Goal: Task Accomplishment & Management: Use online tool/utility

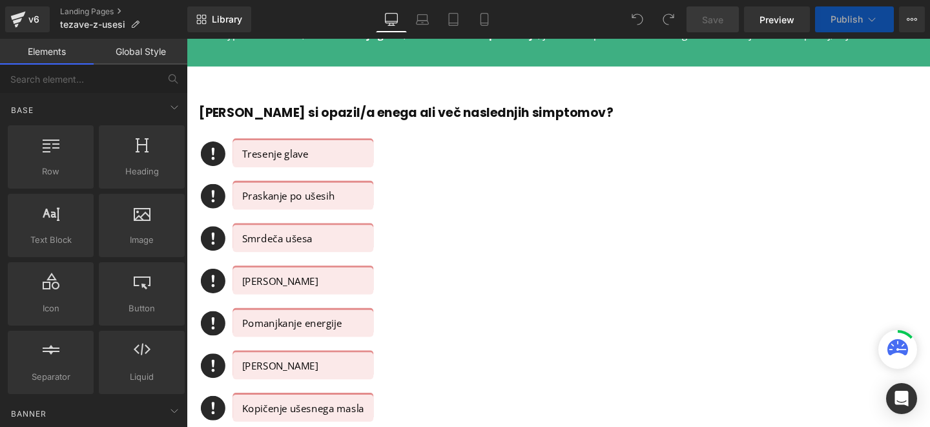
scroll to position [783, 0]
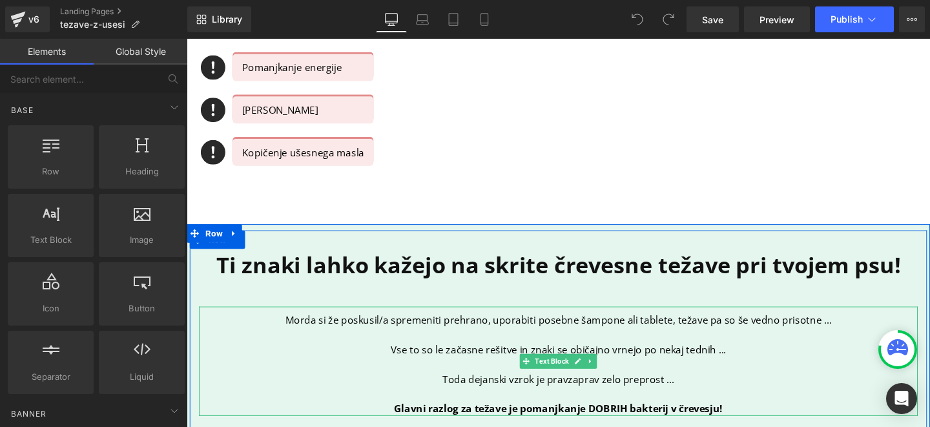
click at [415, 337] on p "Morda si že poskusil/a spremeniti prehrano, uporabiti posebne šampone ali table…" at bounding box center [578, 335] width 756 height 16
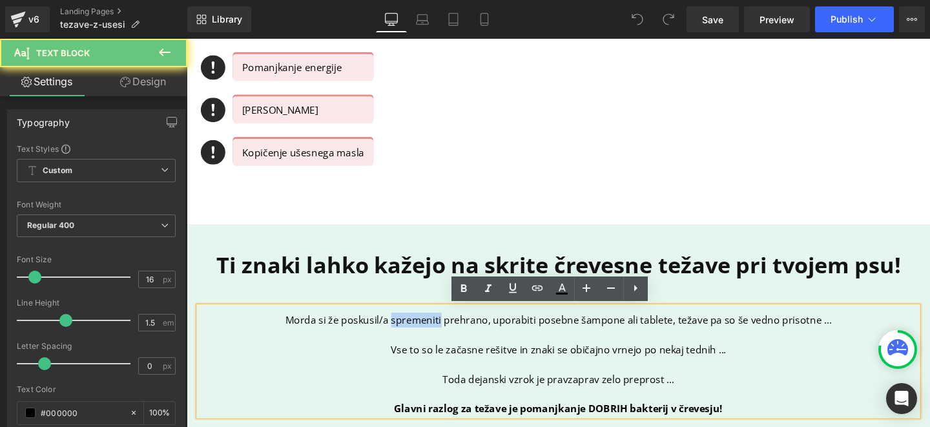
click at [415, 337] on p "Morda si že poskusil/a spremeniti prehrano, uporabiti posebne šampone ali table…" at bounding box center [578, 335] width 756 height 16
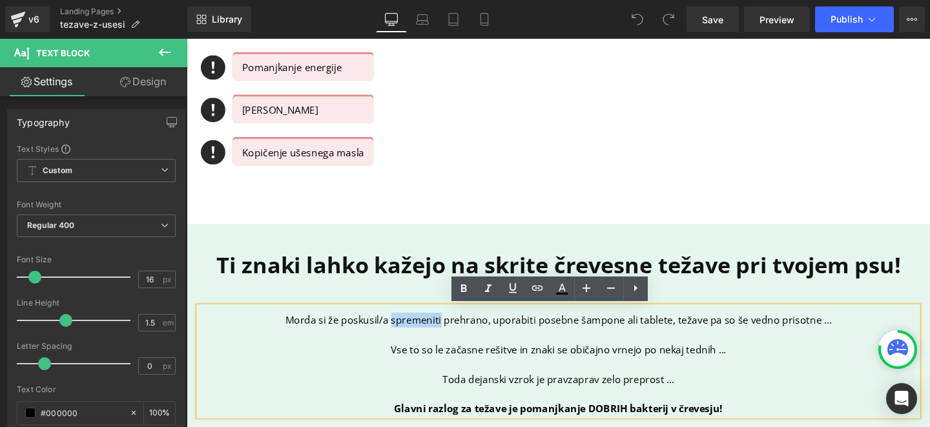
click at [433, 335] on p "Morda si že poskusil/a spremeniti prehrano, uporabiti posebne šampone ali table…" at bounding box center [578, 335] width 756 height 16
drag, startPoint x: 399, startPoint y: 335, endPoint x: 503, endPoint y: 336, distance: 103.4
click at [503, 336] on p "Morda si že poskusil/a spremeniti prehrano, uporabiti posebne šampone ali table…" at bounding box center [578, 335] width 756 height 16
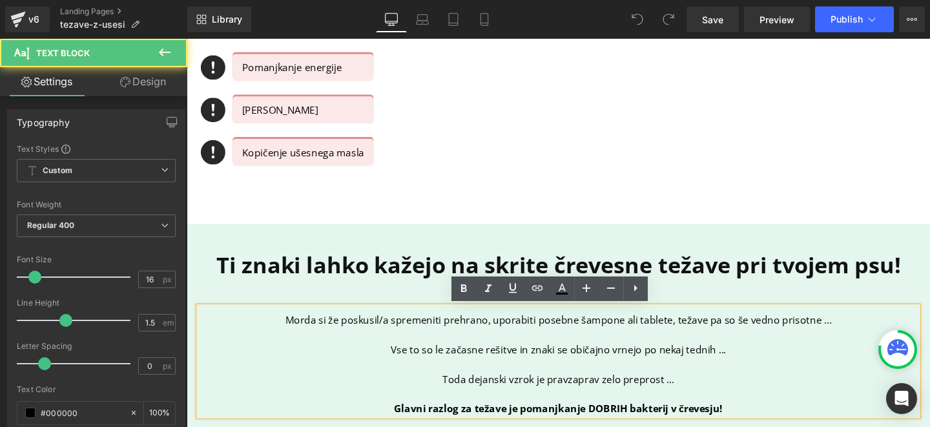
click at [525, 338] on p "Morda si že poskusil/a spremeniti prehrano, uporabiti posebne šampone ali table…" at bounding box center [578, 335] width 756 height 16
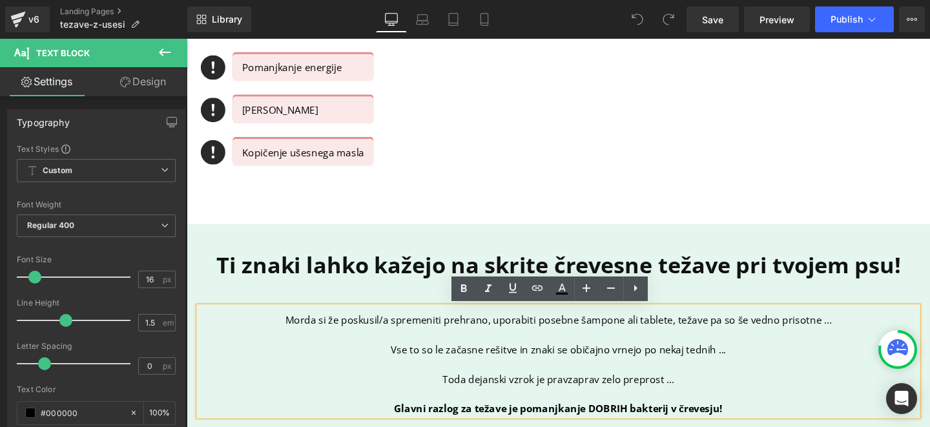
click at [568, 332] on p "Morda si že poskusil/a spremeniti prehrano, uporabiti posebne šampone ali table…" at bounding box center [578, 335] width 756 height 16
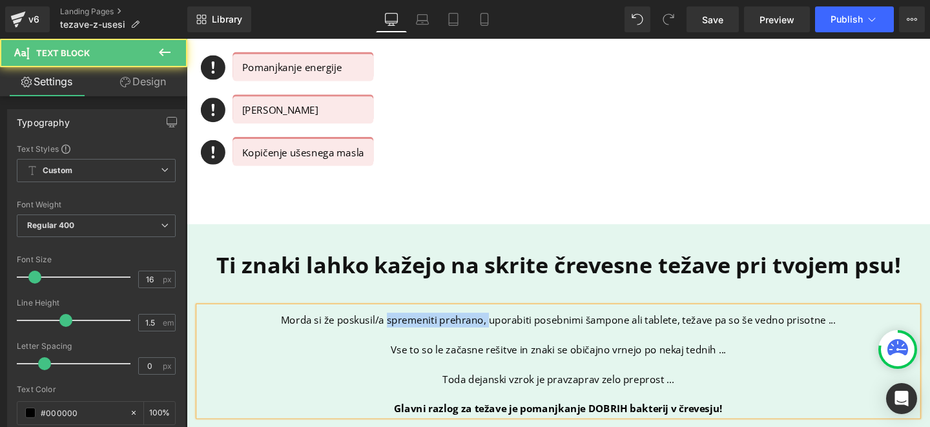
drag, startPoint x: 395, startPoint y: 334, endPoint x: 503, endPoint y: 334, distance: 107.2
click at [503, 334] on p "Morda si že poskusil/a spremeniti prehrano, uporabiti posebnimi šampone ali tab…" at bounding box center [578, 335] width 756 height 16
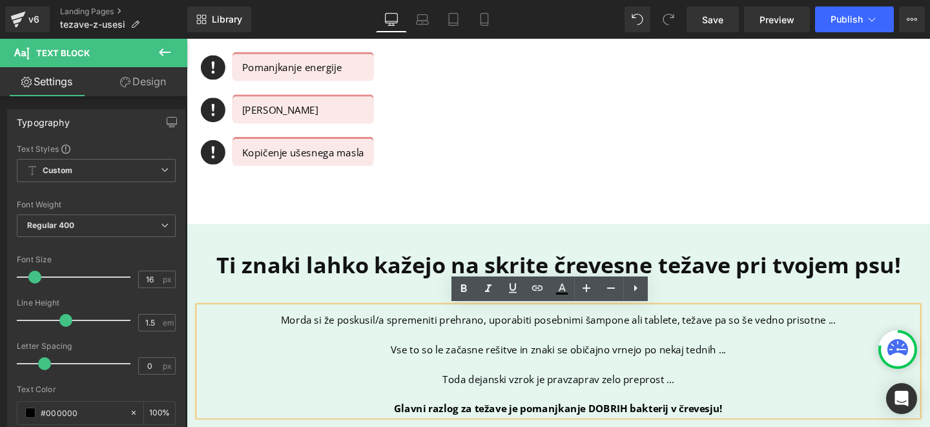
click at [462, 353] on p at bounding box center [578, 350] width 756 height 16
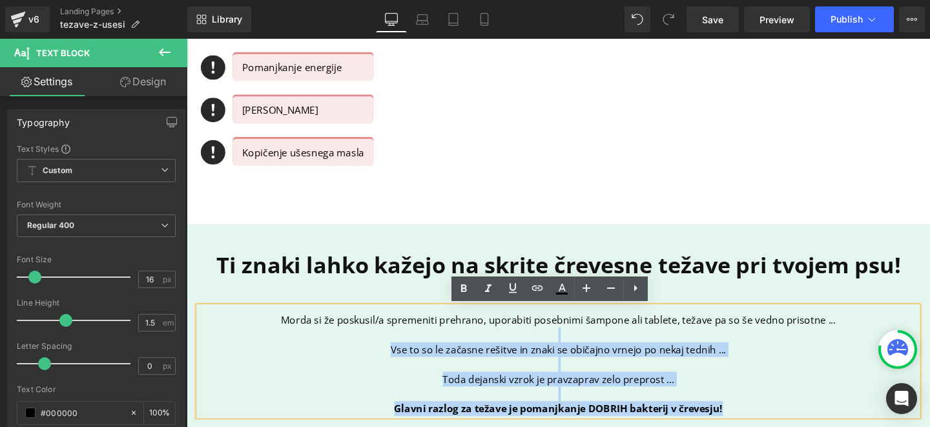
drag, startPoint x: 285, startPoint y: 335, endPoint x: 862, endPoint y: 336, distance: 577.5
click at [862, 336] on p "Morda si že poskusil/a spremeniti prehrano, uporabiti posebnimi šampone ali tab…" at bounding box center [578, 335] width 756 height 16
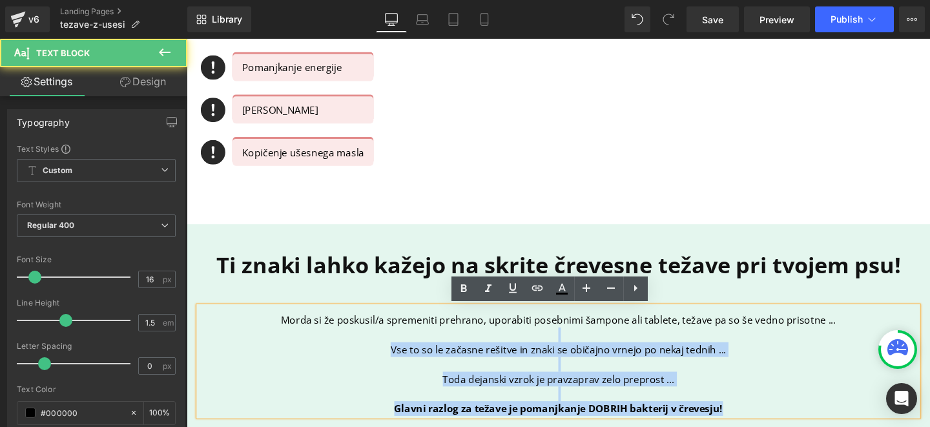
click at [862, 336] on p "Morda si že poskusil/a spremeniti prehrano, uporabiti posebnimi šampone ali tab…" at bounding box center [578, 335] width 756 height 16
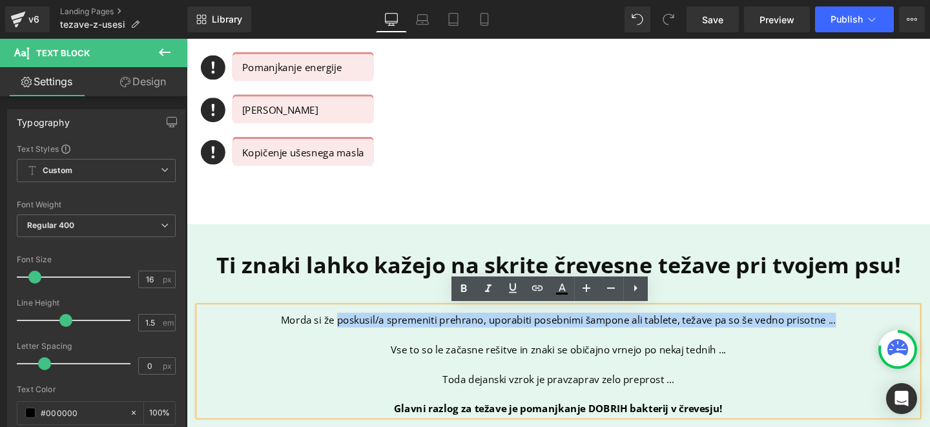
drag, startPoint x: 873, startPoint y: 336, endPoint x: 342, endPoint y: 329, distance: 531.0
click at [342, 329] on p "Morda si že poskusil/a spremeniti prehrano, uporabiti posebnimi šampone ali tab…" at bounding box center [578, 335] width 756 height 16
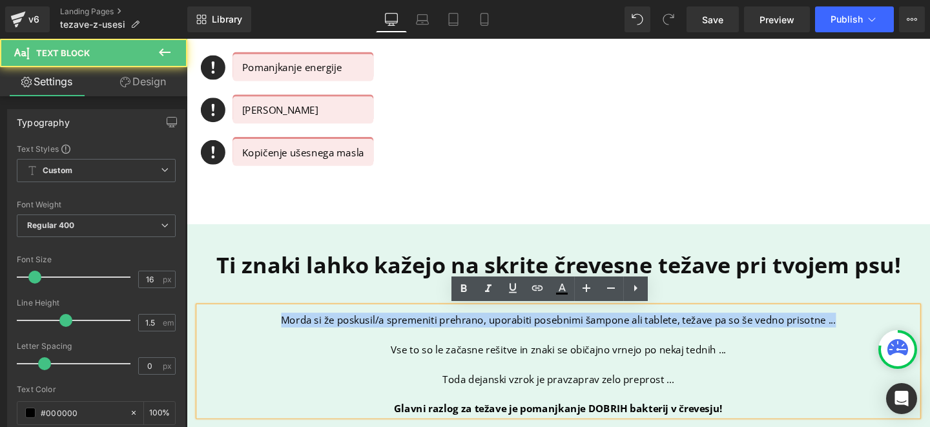
drag, startPoint x: 284, startPoint y: 334, endPoint x: 881, endPoint y: 332, distance: 596.8
click at [881, 332] on p "Morda si že poskusil/a spremeniti prehrano, uporabiti posebnimi šampone ali tab…" at bounding box center [578, 335] width 756 height 16
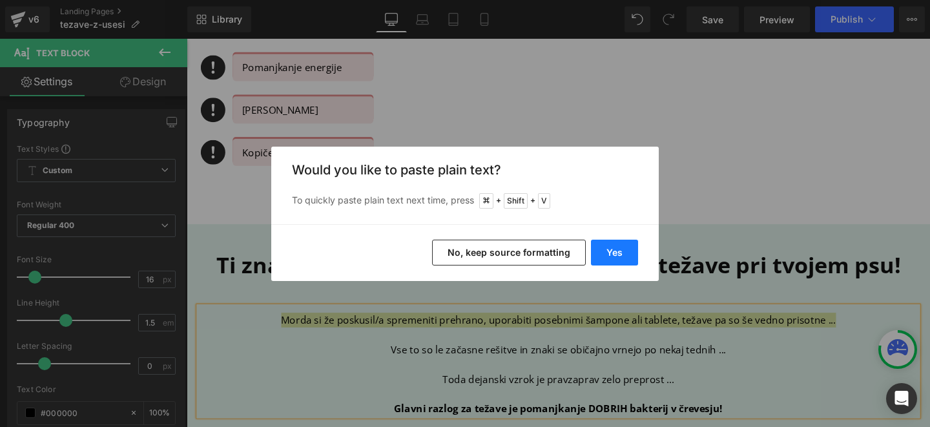
click at [621, 251] on button "Yes" at bounding box center [614, 253] width 47 height 26
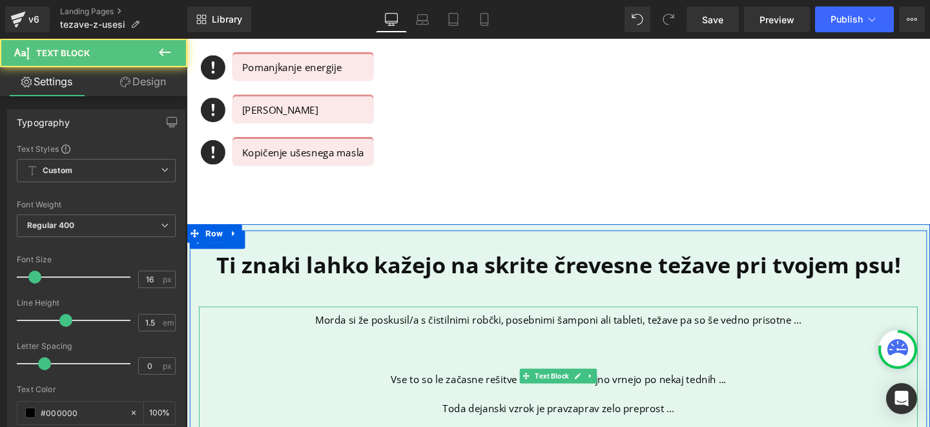
click at [533, 368] on p at bounding box center [578, 366] width 756 height 16
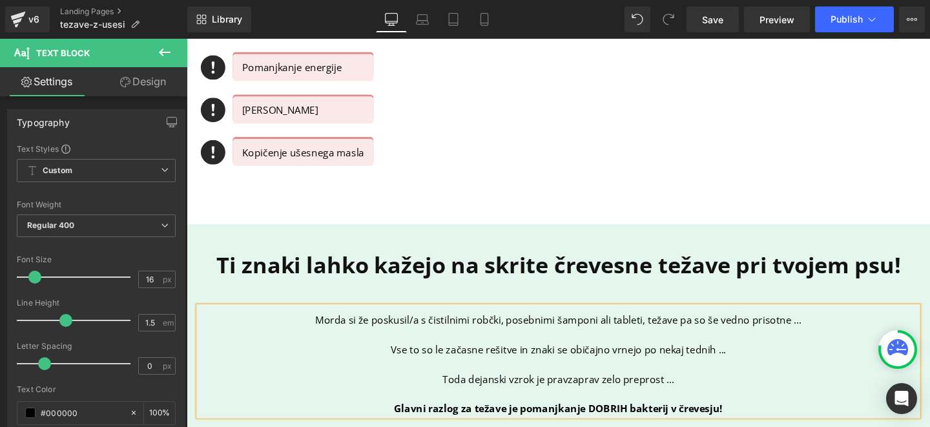
click at [661, 336] on p "Morda si že poskusil/a s čistilnimi robčki, posebnimi šamponi ali tableti, teža…" at bounding box center [578, 335] width 756 height 16
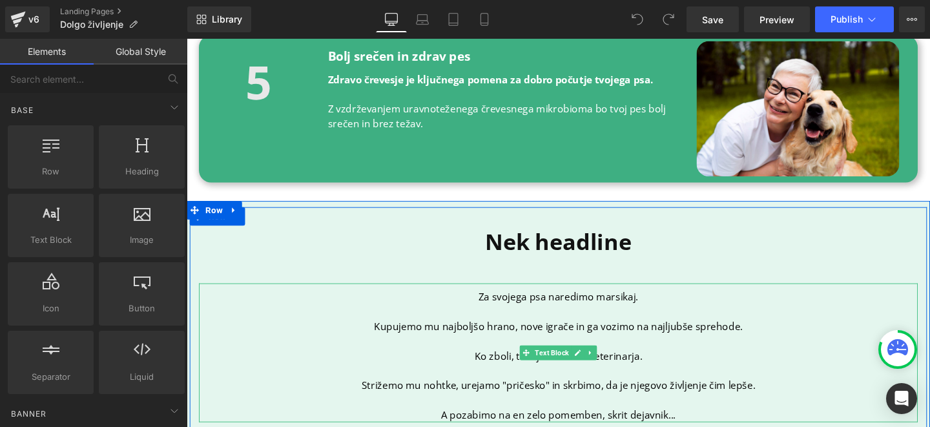
scroll to position [1846, 0]
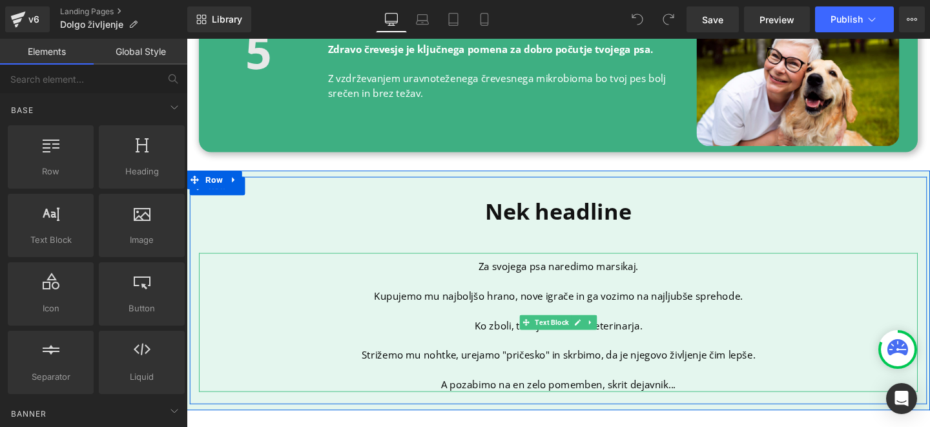
click at [566, 364] on p "Strižemo mu nohtke, urejamo "pričesko" in skrbimo, da je njegovo življenje čim …" at bounding box center [578, 372] width 756 height 16
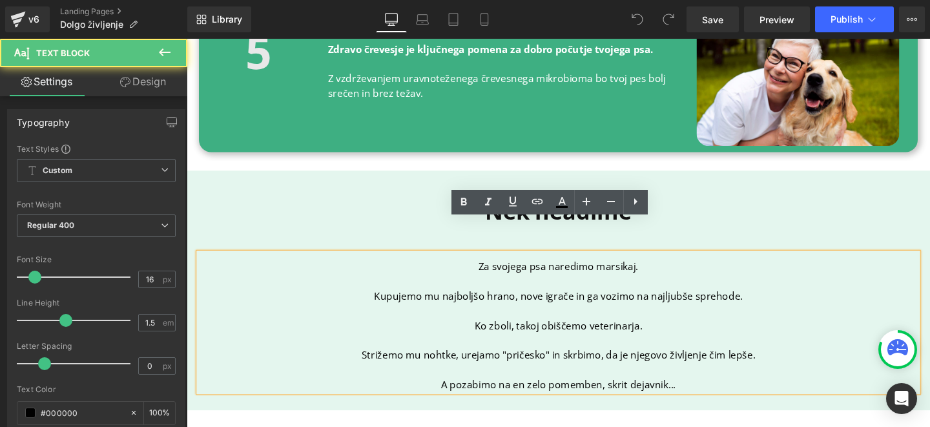
click at [502, 286] on p at bounding box center [578, 294] width 756 height 16
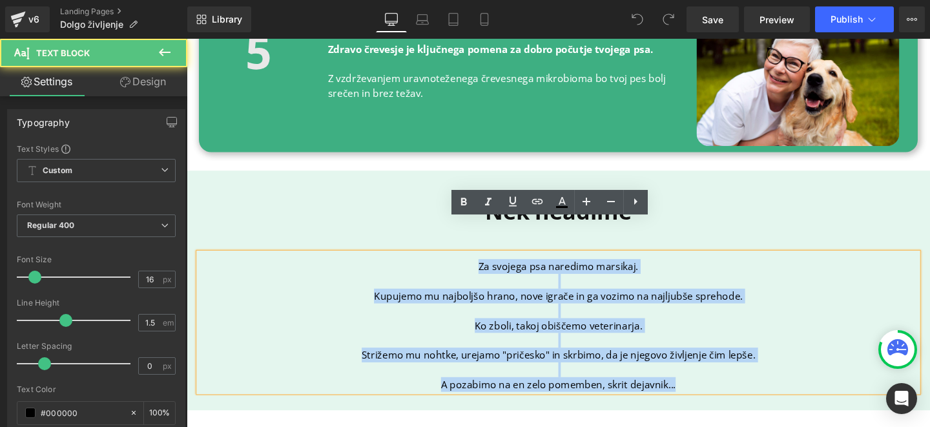
drag, startPoint x: 484, startPoint y: 244, endPoint x: 732, endPoint y: 381, distance: 283.6
click at [732, 381] on div "Nek headline Heading Za svojega psa naredimo marsikaj. Kupujemo mu najboljšo hr…" at bounding box center [577, 309] width 775 height 213
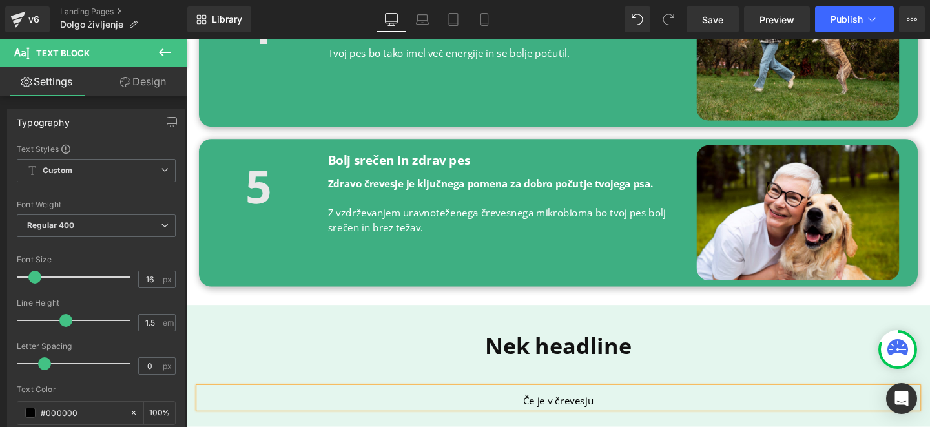
scroll to position [1706, 0]
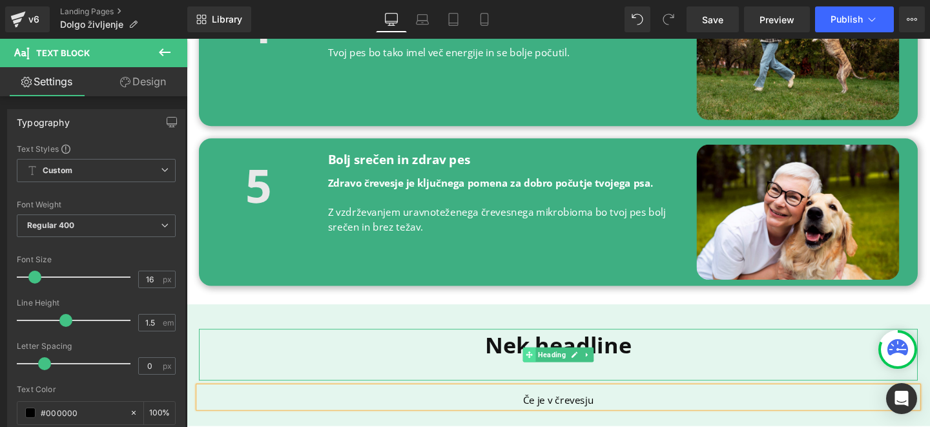
click at [546, 363] on span at bounding box center [547, 371] width 14 height 16
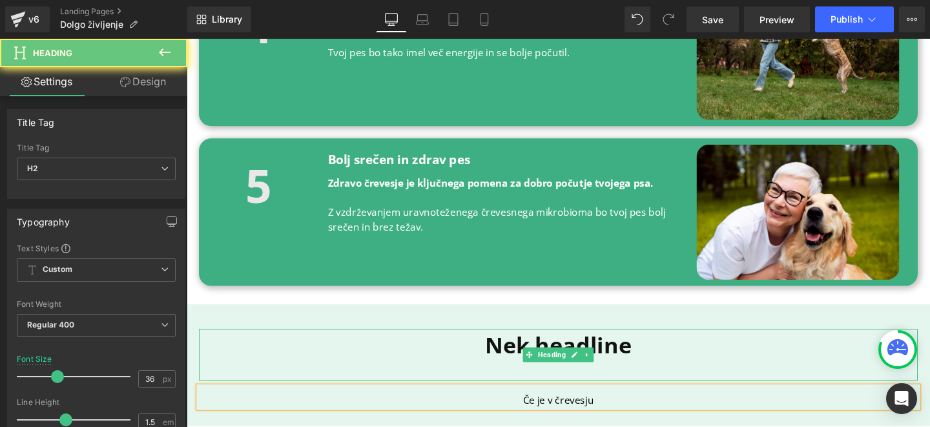
click at [515, 345] on b "Nek headline" at bounding box center [578, 361] width 154 height 32
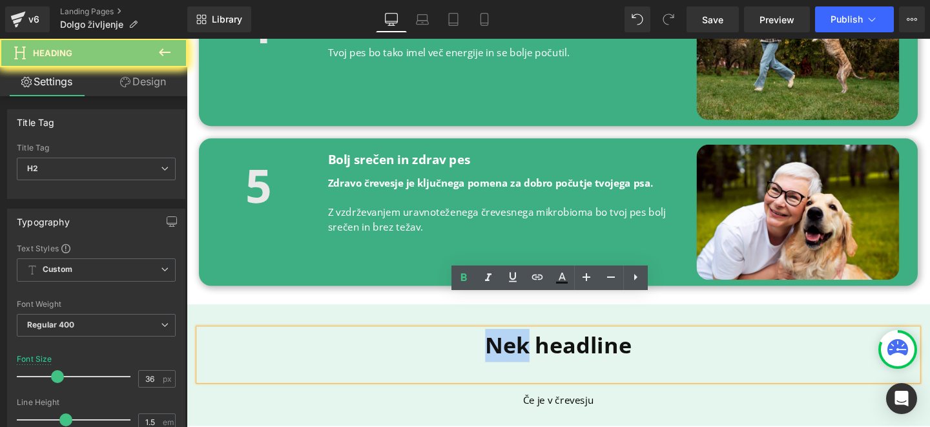
click at [515, 345] on b "Nek headline" at bounding box center [578, 361] width 154 height 32
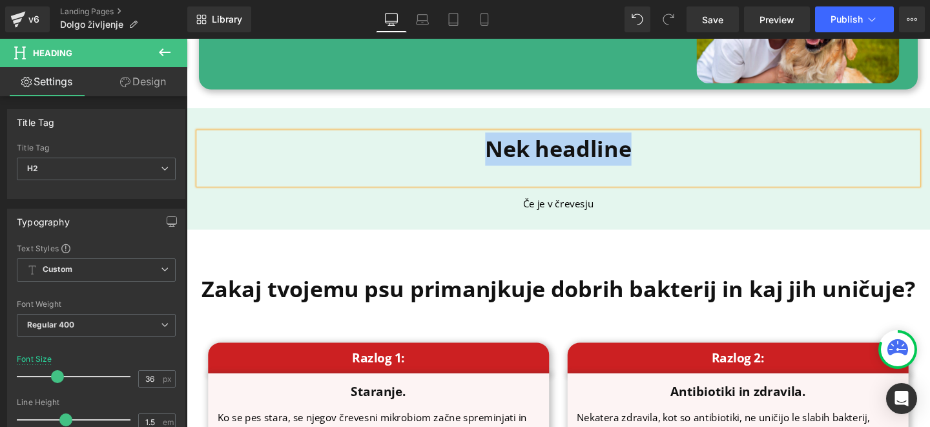
scroll to position [1913, 0]
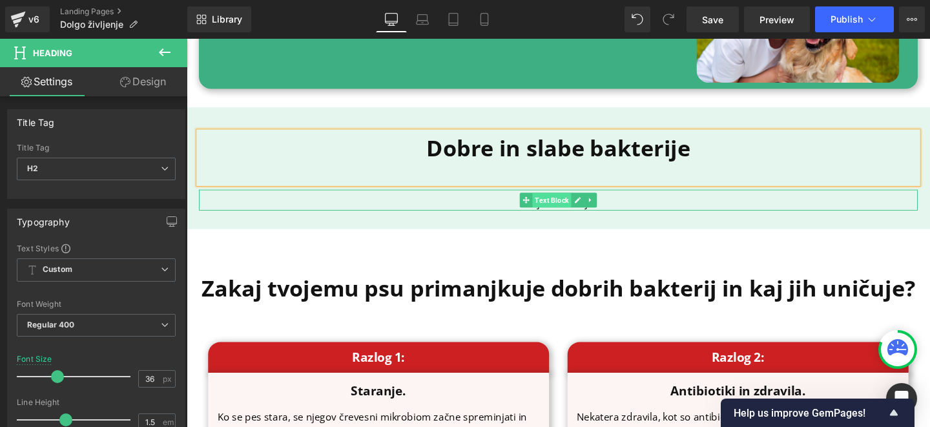
click at [580, 201] on span "Text Block" at bounding box center [570, 209] width 41 height 16
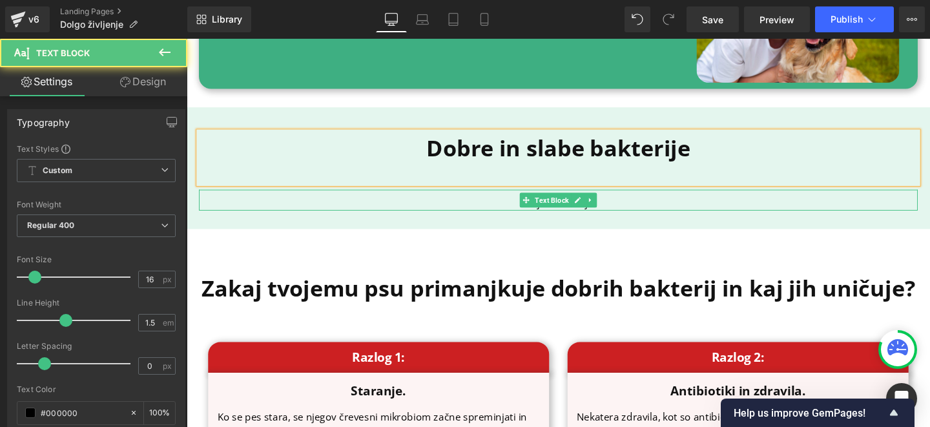
click at [638, 204] on p "Če je v črevesju" at bounding box center [578, 212] width 756 height 16
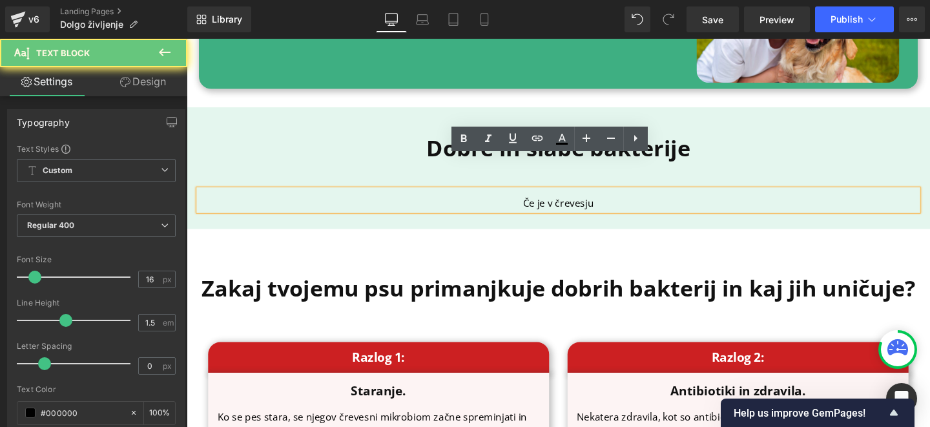
click at [638, 204] on p "Če je v črevesju" at bounding box center [578, 212] width 756 height 16
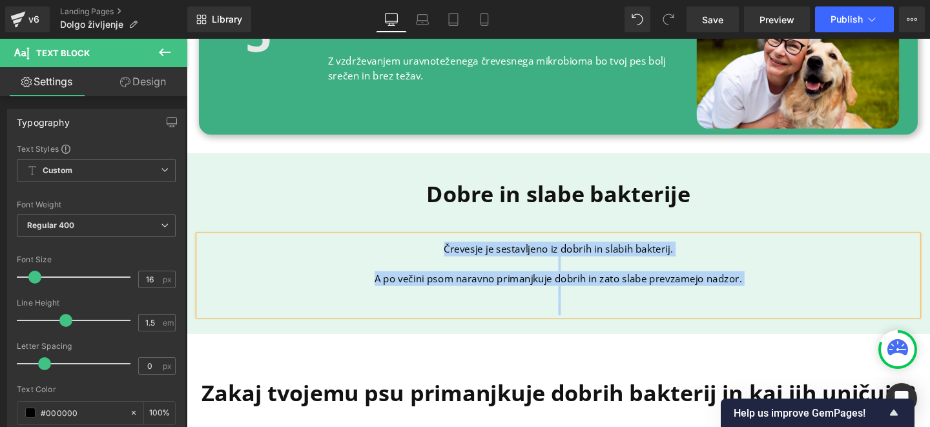
scroll to position [1852, 0]
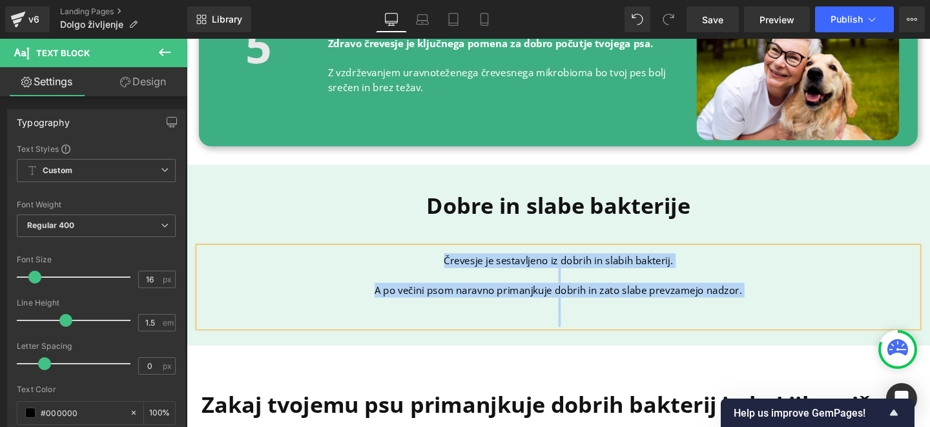
click at [599, 198] on b "Dobre in slabe bakterije" at bounding box center [577, 214] width 277 height 32
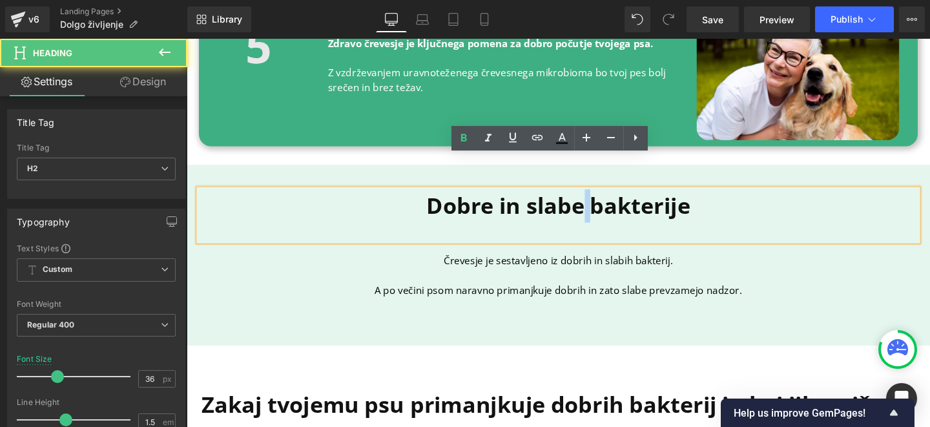
click at [599, 198] on b "Dobre in slabe bakterije" at bounding box center [577, 214] width 277 height 32
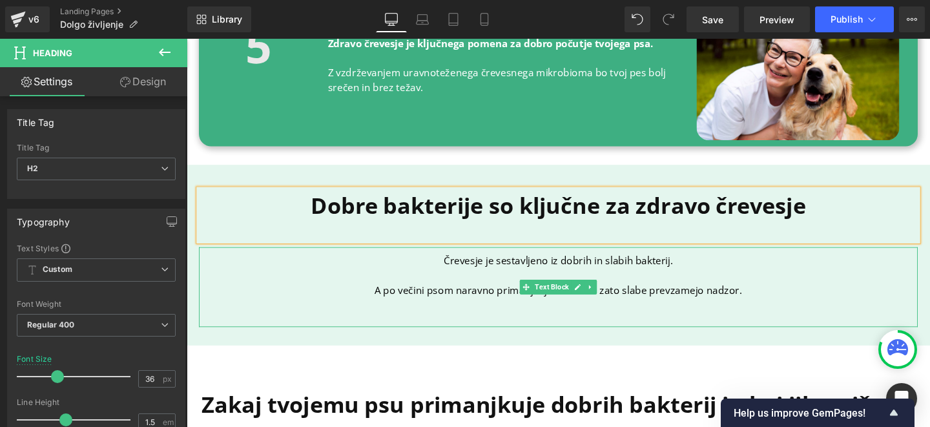
click at [501, 280] on p at bounding box center [578, 288] width 756 height 16
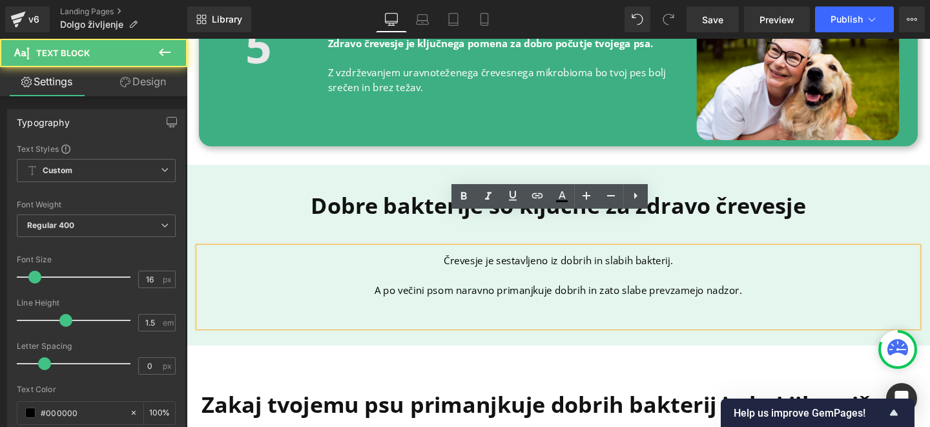
click at [501, 280] on p at bounding box center [578, 288] width 756 height 16
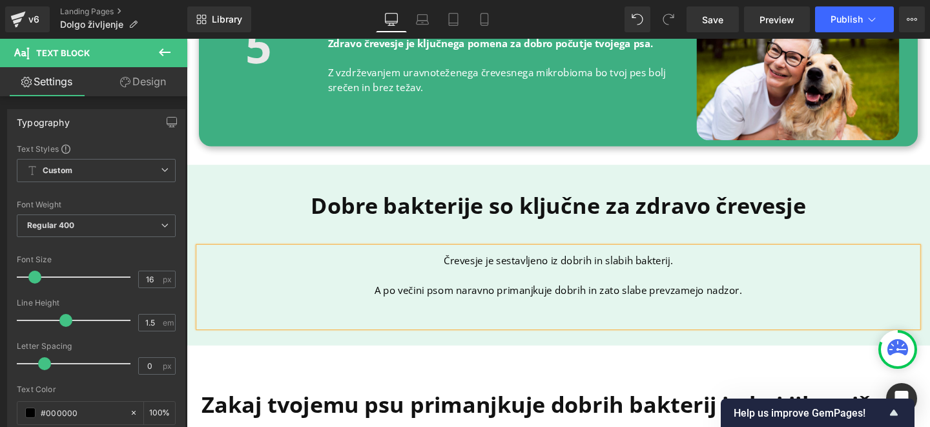
click at [608, 280] on p at bounding box center [578, 288] width 756 height 16
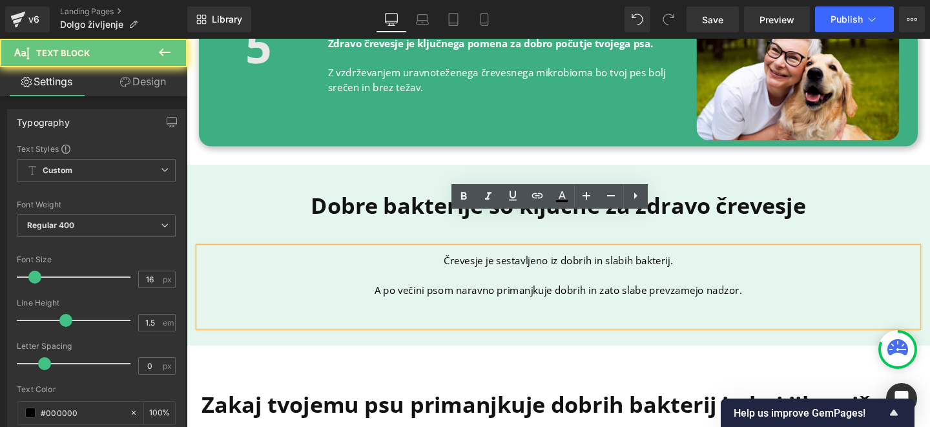
click at [787, 295] on p "A po večini psom naravno primanjkuje dobrih in zato slabe prevzamejo nadzor." at bounding box center [578, 303] width 756 height 16
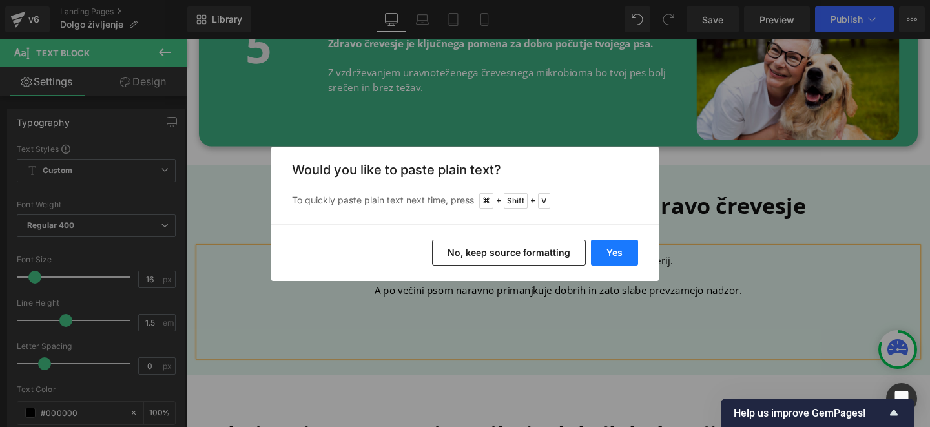
click at [613, 251] on button "Yes" at bounding box center [614, 253] width 47 height 26
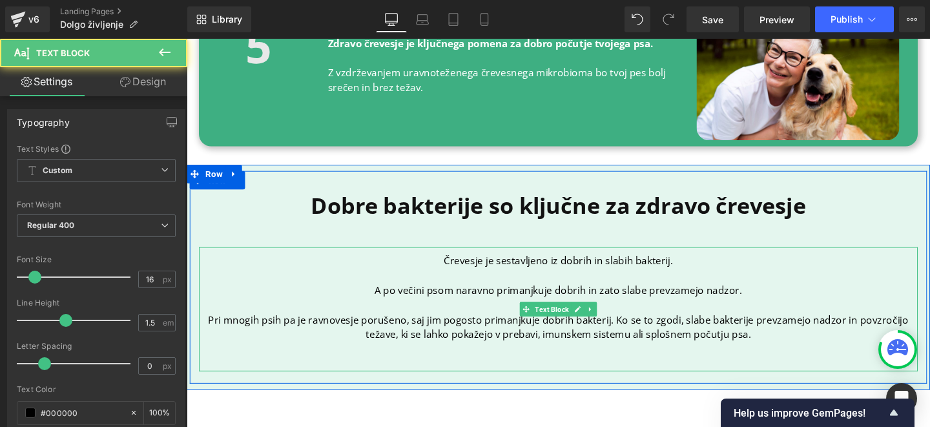
click at [395, 295] on p "A po večini psom naravno primanjkuje dobrih in zato slabe prevzamejo nadzor." at bounding box center [578, 303] width 756 height 16
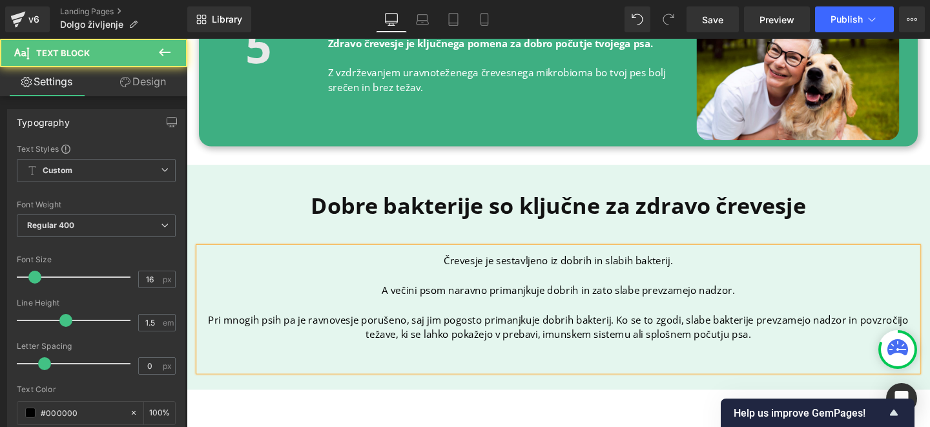
drag, startPoint x: 777, startPoint y: 271, endPoint x: 300, endPoint y: 265, distance: 477.4
click at [300, 295] on p "A večini psom naravno primanjkuje dobrih in zato slabe prevzamejo nadzor." at bounding box center [578, 303] width 756 height 16
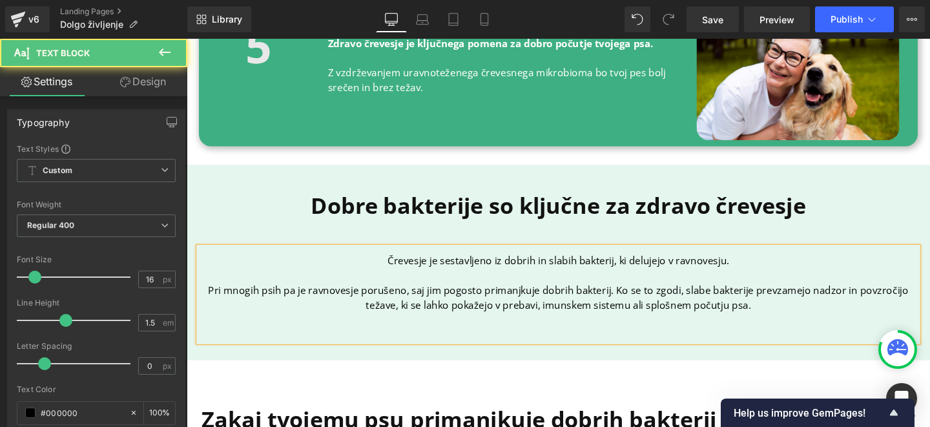
click at [633, 295] on p "Pri mnogih psih pa je ravnovesje porušeno, saj jim pogosto primanjkuje dobrih b…" at bounding box center [578, 310] width 756 height 31
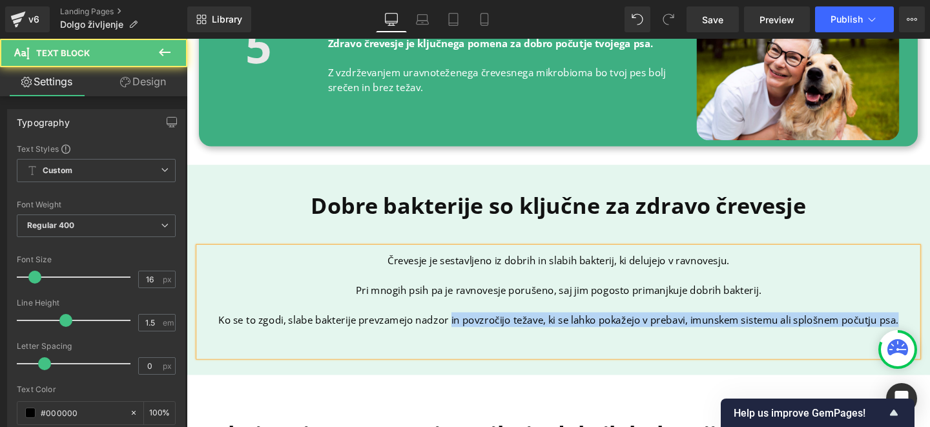
drag, startPoint x: 459, startPoint y: 300, endPoint x: 968, endPoint y: 298, distance: 508.3
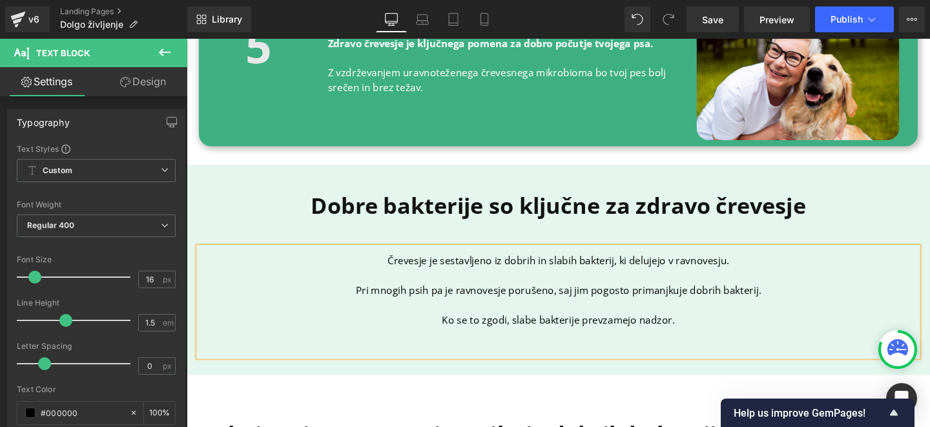
click at [747, 357] on p at bounding box center [578, 365] width 756 height 16
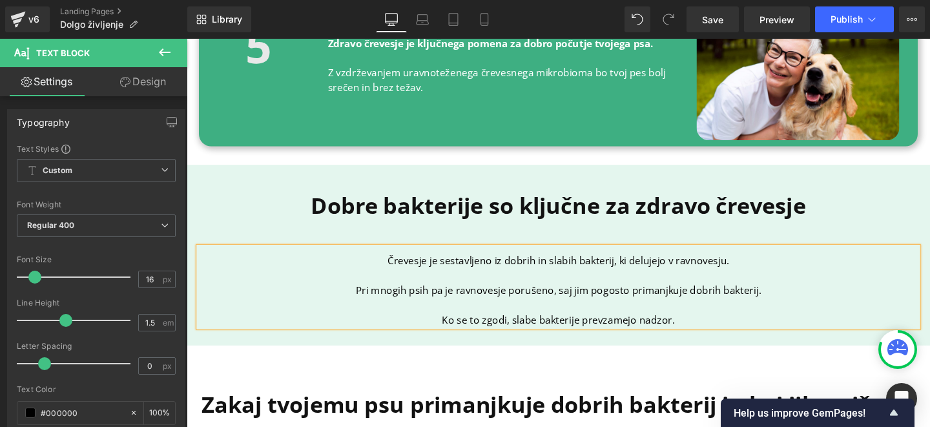
click at [762, 276] on div "Črevesje je sestavljeno iz dobrih in slabih bakterij, ki delujejo v ravnovesju.…" at bounding box center [578, 300] width 756 height 84
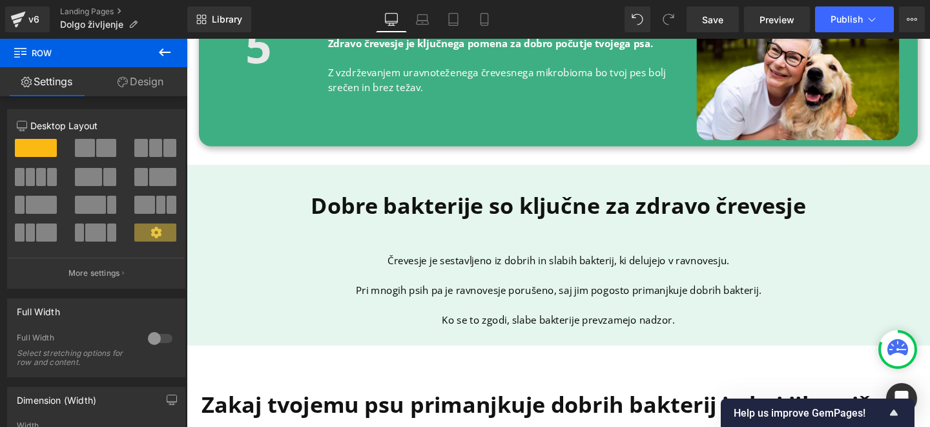
click at [604, 258] on div "Črevesje je sestavljeno iz dobrih in slabih bakterij, ki delujejo v ravnovesju.…" at bounding box center [578, 300] width 756 height 84
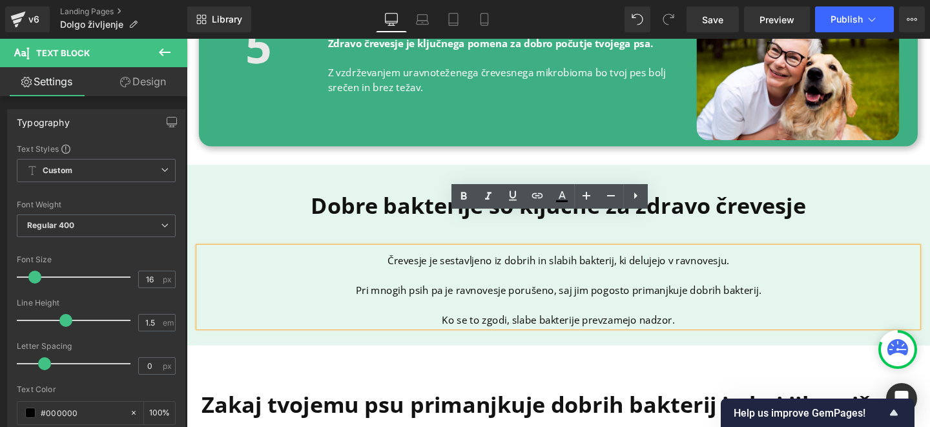
click at [528, 326] on p "Ko se to zgodi, slabe bakterije prevzamejo nadzor." at bounding box center [578, 334] width 756 height 16
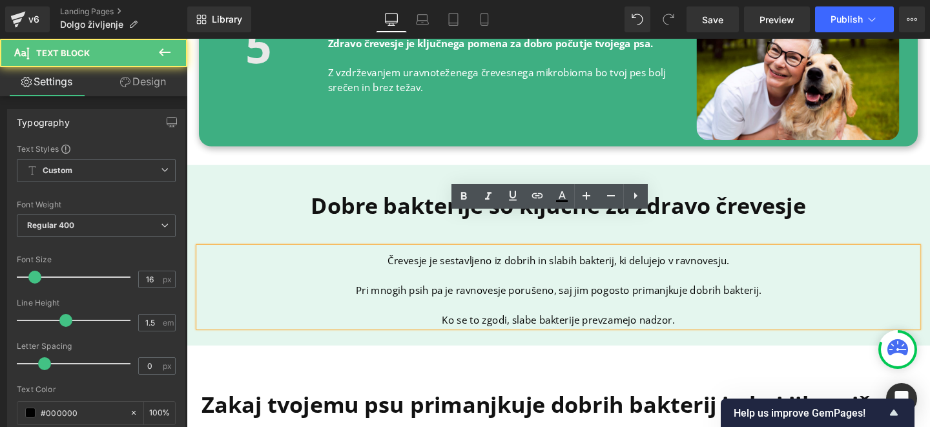
click at [526, 326] on p "Ko se to zgodi, slabe bakterije prevzamejo nadzor." at bounding box center [578, 334] width 756 height 16
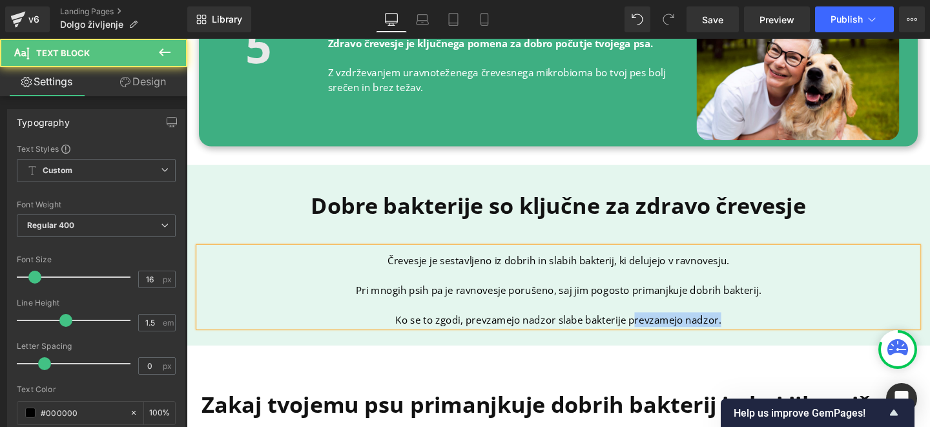
drag, startPoint x: 649, startPoint y: 298, endPoint x: 819, endPoint y: 302, distance: 170.6
click at [819, 326] on p "Ko se to zgodi, prevzamejo nadzor slabe bakterije prevzamejo nadzor." at bounding box center [578, 334] width 756 height 16
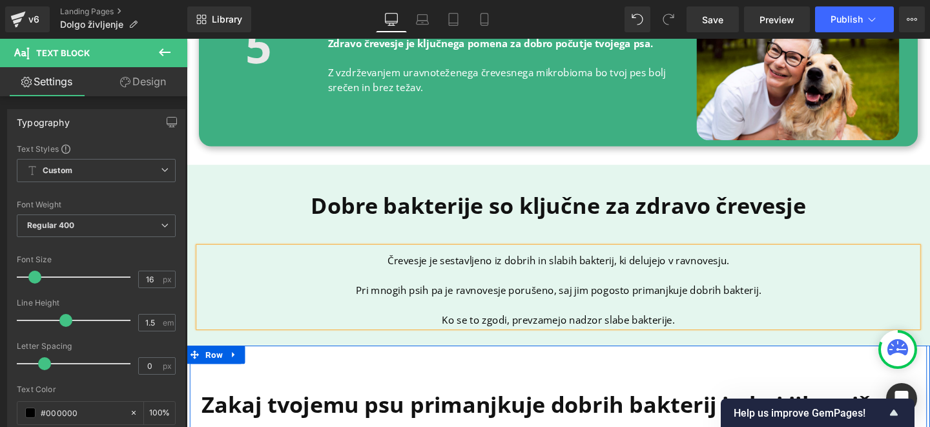
click at [451, 380] on div "Zakaj tvojemu psu primanjkuje dobrih bakterij in kaj jih uničuje? Heading" at bounding box center [578, 420] width 756 height 80
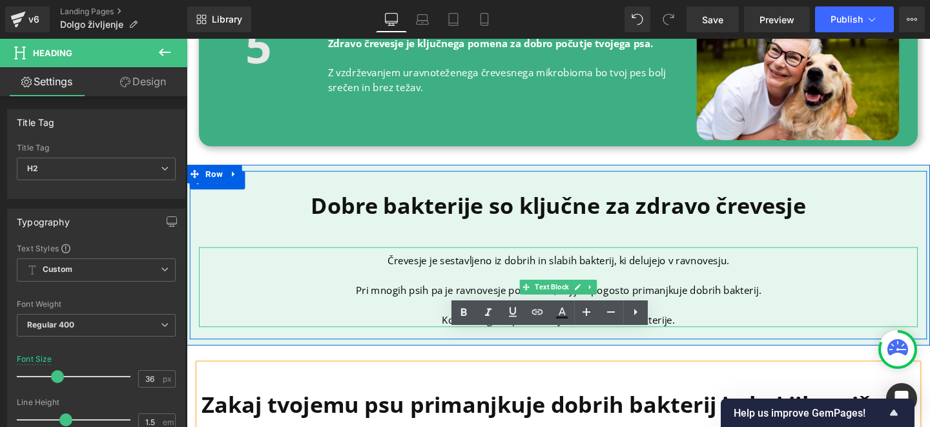
click at [400, 264] on p "Črevesje je sestavljeno iz dobrih in slabih bakterij, ki delujejo v ravnovesju." at bounding box center [578, 272] width 756 height 16
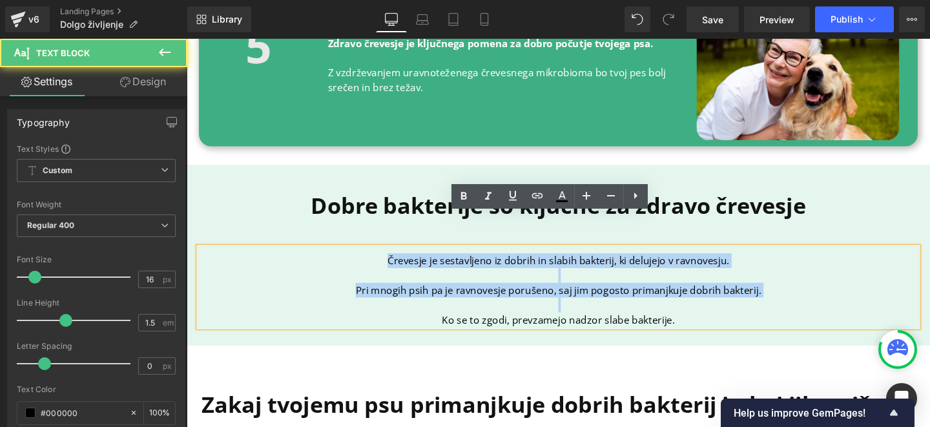
drag, startPoint x: 748, startPoint y: 289, endPoint x: 328, endPoint y: 231, distance: 423.9
click at [328, 258] on div "Črevesje je sestavljeno iz dobrih in slabih bakterij, ki delujejo v ravnovesju.…" at bounding box center [578, 300] width 756 height 84
copy div "Črevesje je sestavljeno iz dobrih in slabih bakterij, ki delujejo v ravnovesju.…"
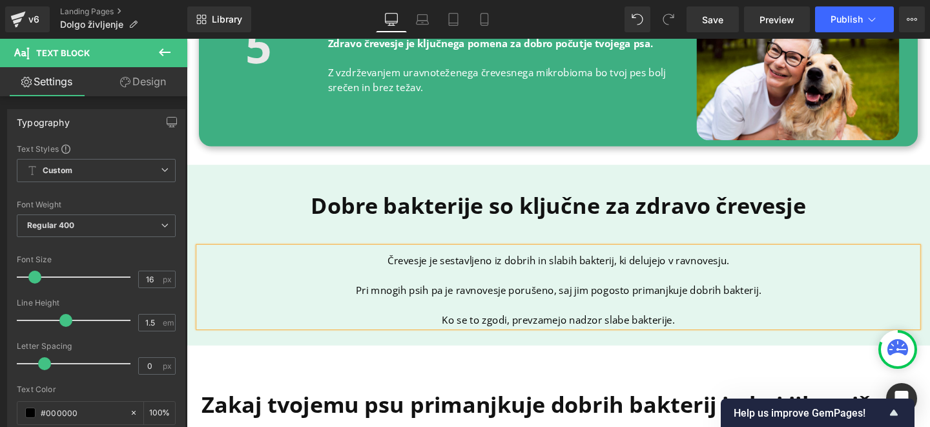
click at [702, 326] on p "Ko se to zgodi, prevzamejo nadzor slabe bakterije." at bounding box center [578, 334] width 756 height 16
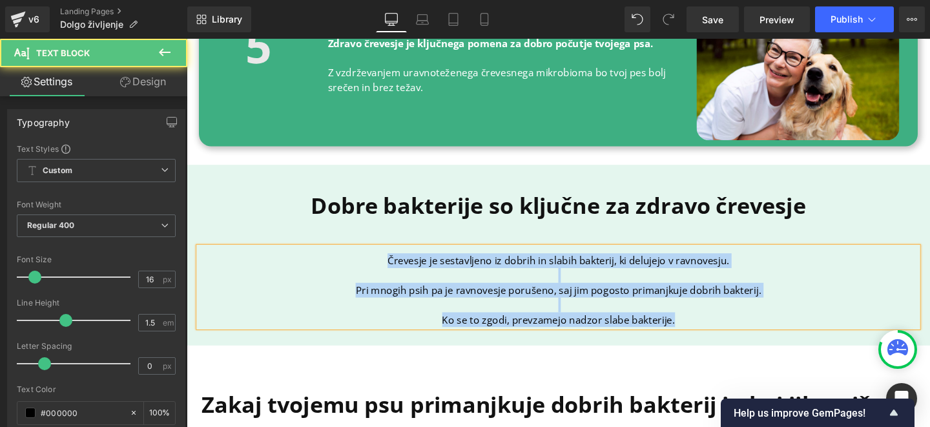
copy div "Črevesje je sestavljeno iz dobrih in slabih bakterij, ki delujejo v ravnovesju.…"
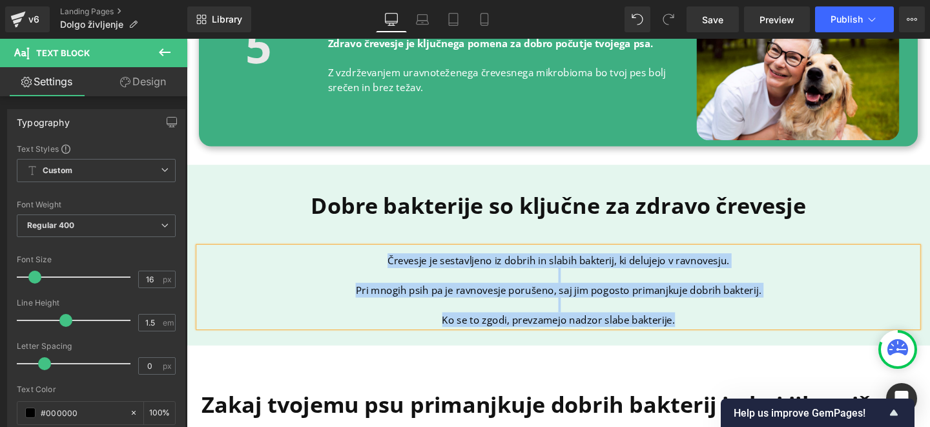
click at [405, 295] on p "Pri mnogih psih pa je ravnovesje porušeno, saj jim pogosto primanjkuje dobrih b…" at bounding box center [578, 303] width 756 height 16
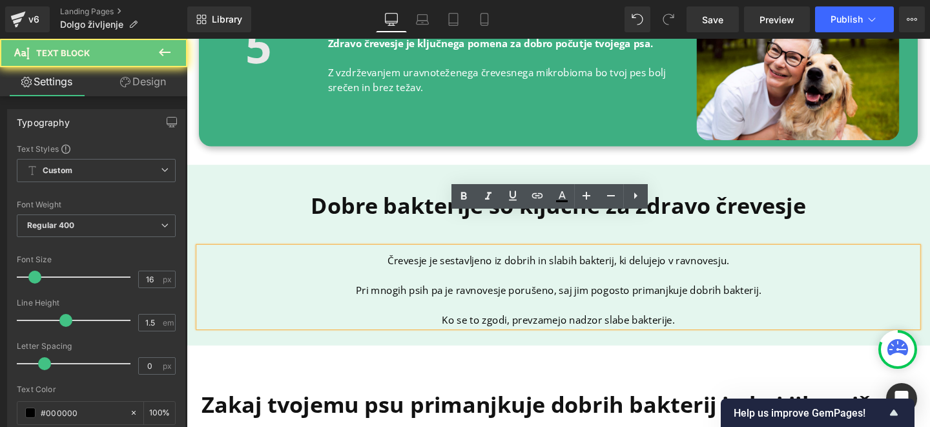
click at [406, 264] on p "Črevesje je sestavljeno iz dobrih in slabih bakterij, ki delujejo v ravnovesju." at bounding box center [578, 272] width 756 height 16
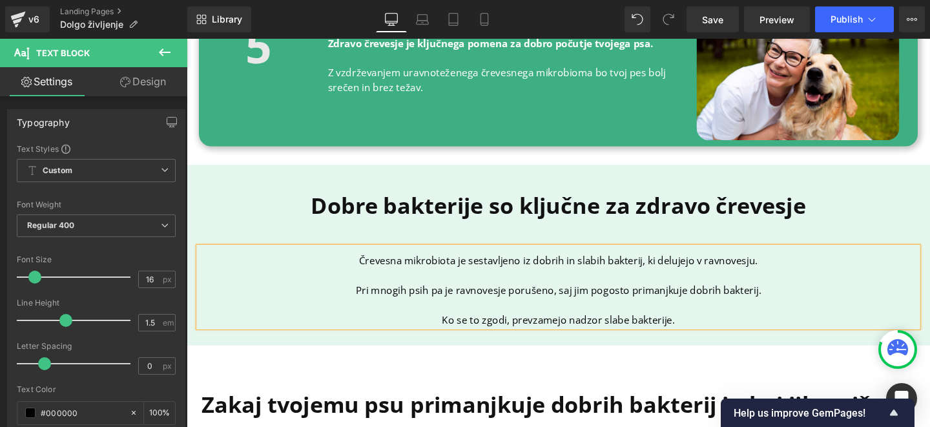
click at [534, 264] on p "Črevesna mikrobiota je sestavljeno iz dobrih in slabih bakterij, ki delujejo v …" at bounding box center [578, 272] width 756 height 16
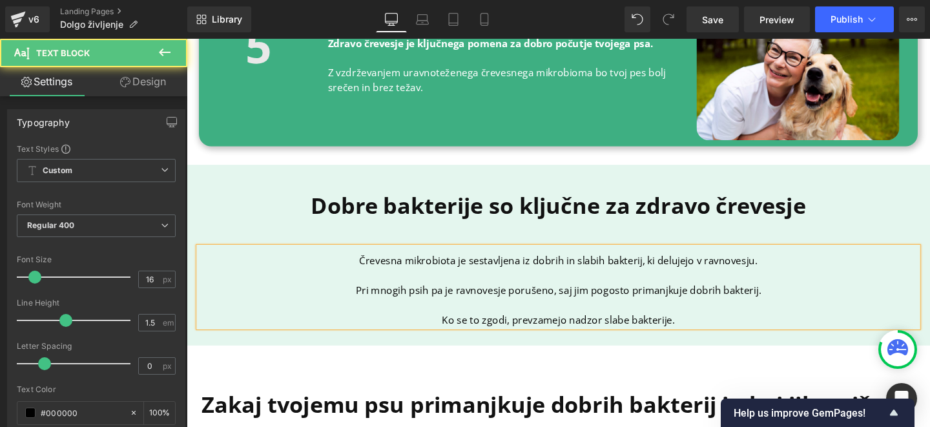
click at [607, 264] on p "Črevesna mikrobiota je sestavljena iz dobrih in slabih bakterij, ki delujejo v …" at bounding box center [578, 272] width 756 height 16
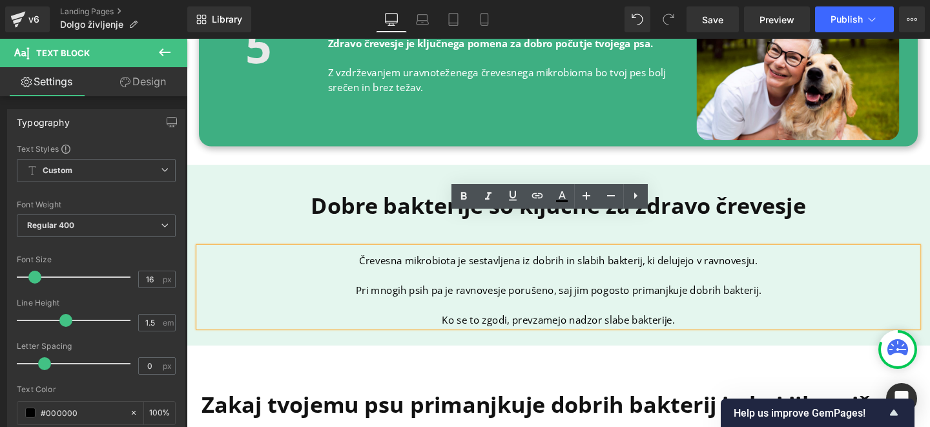
click at [673, 280] on p at bounding box center [578, 288] width 756 height 16
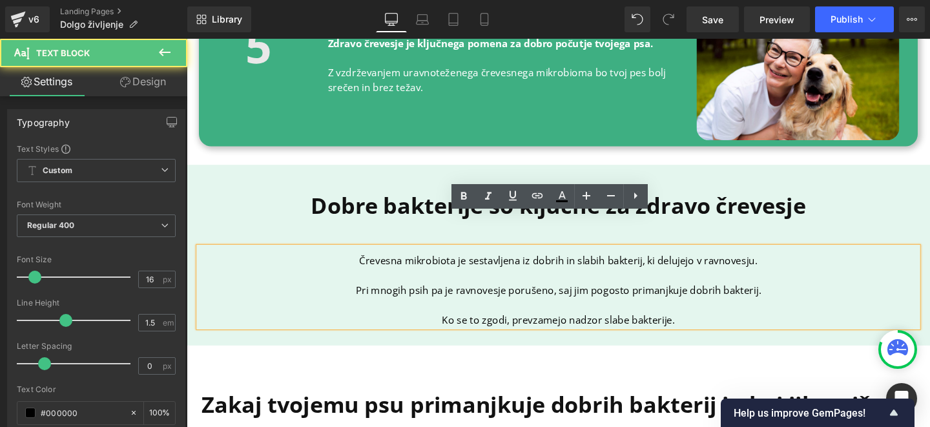
click at [616, 264] on p "Črevesna mikrobiota je sestavljena iz dobrih in slabih bakterij, ki delujejo v …" at bounding box center [578, 272] width 756 height 16
click at [802, 264] on p "Črevesna mikrobiota je sestavljena iz dobrih in slabih bakterij, ki delujejo v …" at bounding box center [578, 272] width 756 height 16
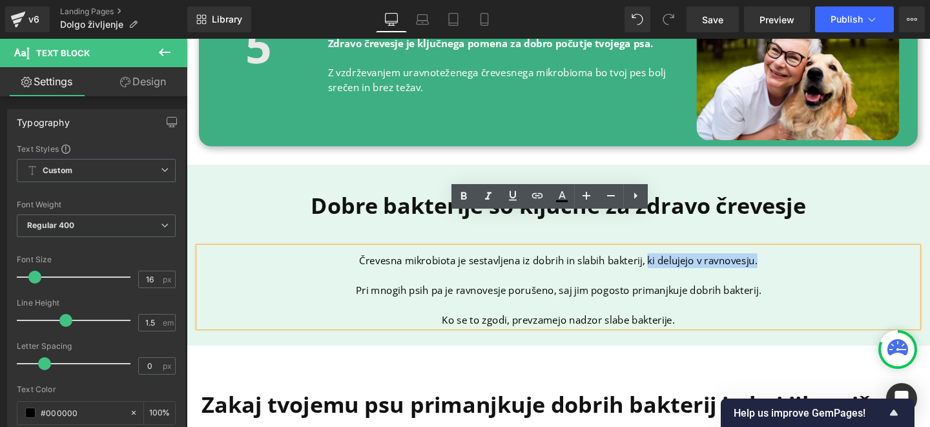
drag, startPoint x: 802, startPoint y: 240, endPoint x: 664, endPoint y: 240, distance: 137.6
click at [664, 264] on p "Črevesna mikrobiota je sestavljena iz dobrih in slabih bakterij, ki delujejo v …" at bounding box center [578, 272] width 756 height 16
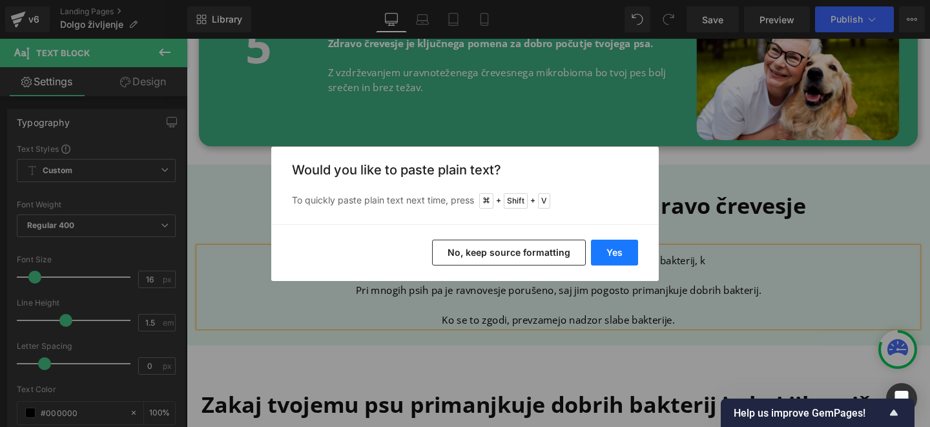
click at [612, 249] on button "Yes" at bounding box center [614, 253] width 47 height 26
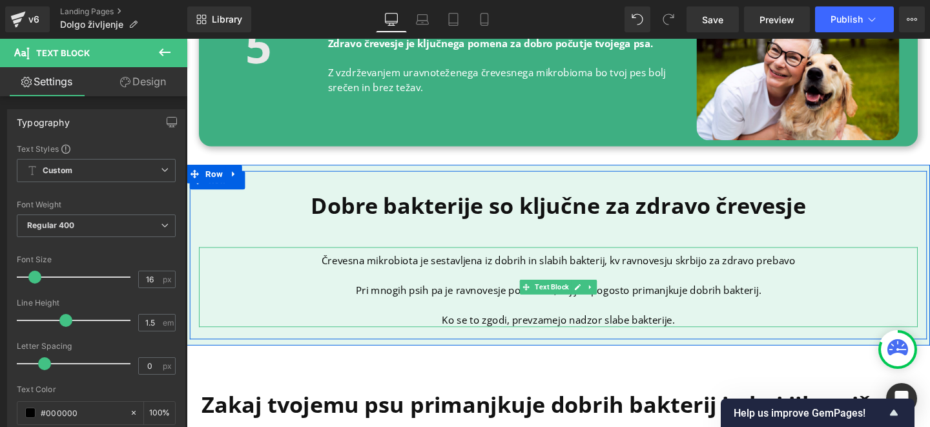
click at [636, 264] on p "Črevesna mikrobiota je sestavljena iz dobrih in slabih bakterij, kv ravnovesju …" at bounding box center [578, 272] width 756 height 16
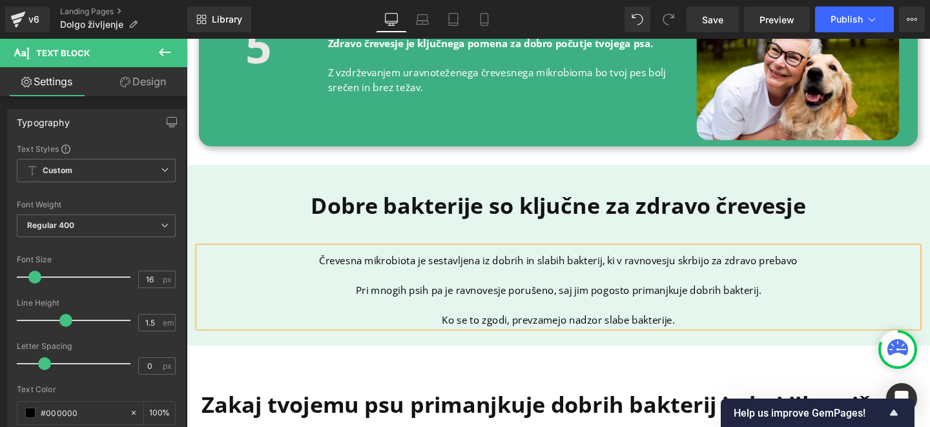
click at [827, 264] on p "Črevesna mikrobiota je sestavljena iz dobrih in slabih bakterij, ki v ravnovesj…" at bounding box center [578, 272] width 756 height 16
click at [468, 295] on p "Pri mnogih psih pa je ravnovesje porušeno, saj jim pogosto primanjkuje dobrih b…" at bounding box center [578, 303] width 756 height 16
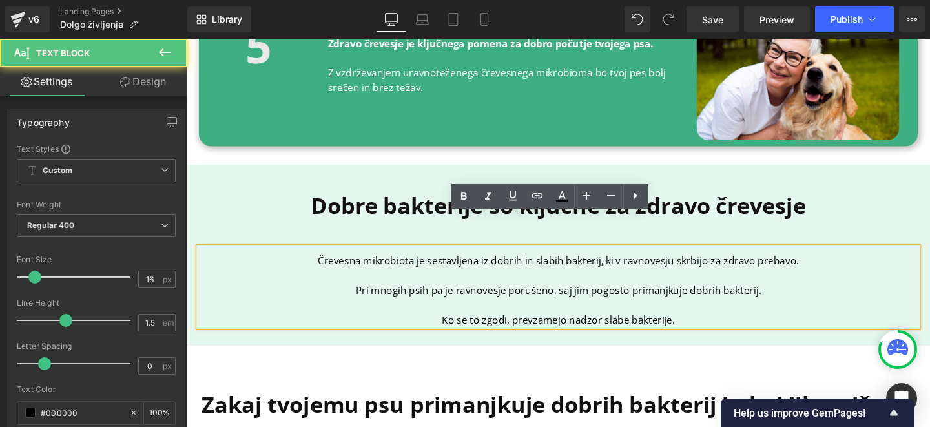
click at [360, 295] on p "Pri mnogih psih pa je ravnovesje porušeno, saj jim pogosto primanjkuje dobrih b…" at bounding box center [578, 303] width 756 height 16
click at [616, 295] on p "Pri mnogih psih pa je ravnovesje porušeno, saj jim pogosto primanjkuje dobrih b…" at bounding box center [578, 303] width 756 height 16
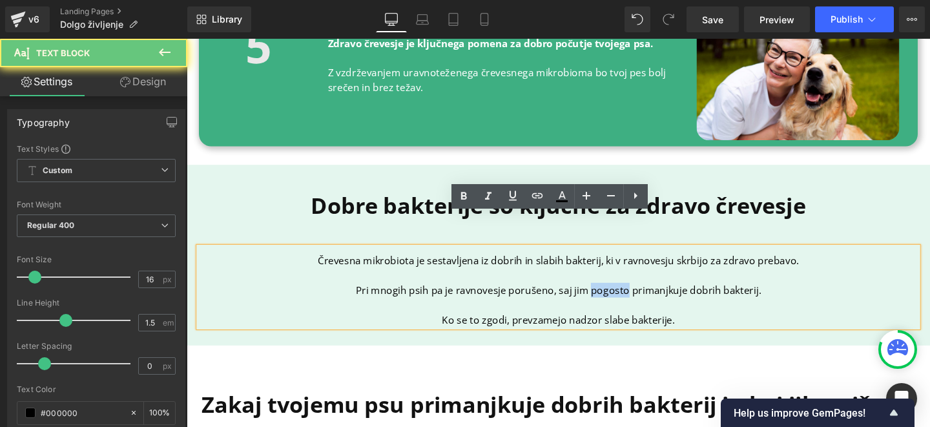
click at [616, 295] on p "Pri mnogih psih pa je ravnovesje porušeno, saj jim pogosto primanjkuje dobrih b…" at bounding box center [578, 303] width 756 height 16
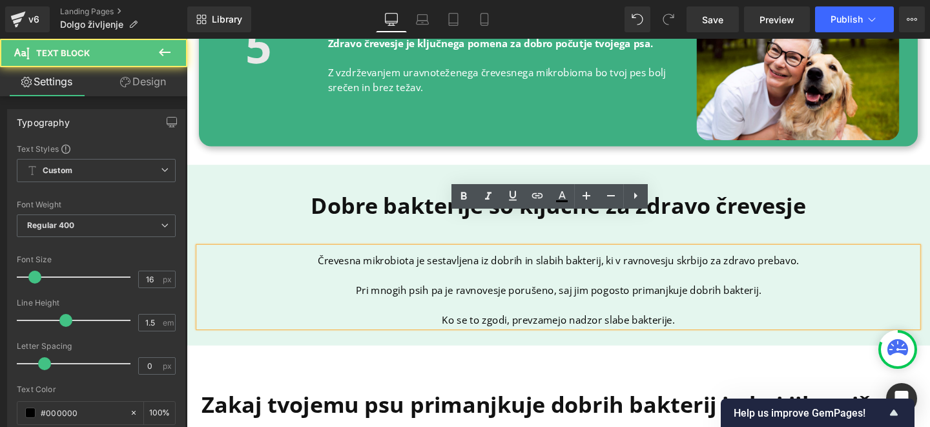
click at [577, 295] on p "Pri mnogih psih pa je ravnovesje porušeno, saj jim pogosto primanjkuje dobrih b…" at bounding box center [578, 303] width 756 height 16
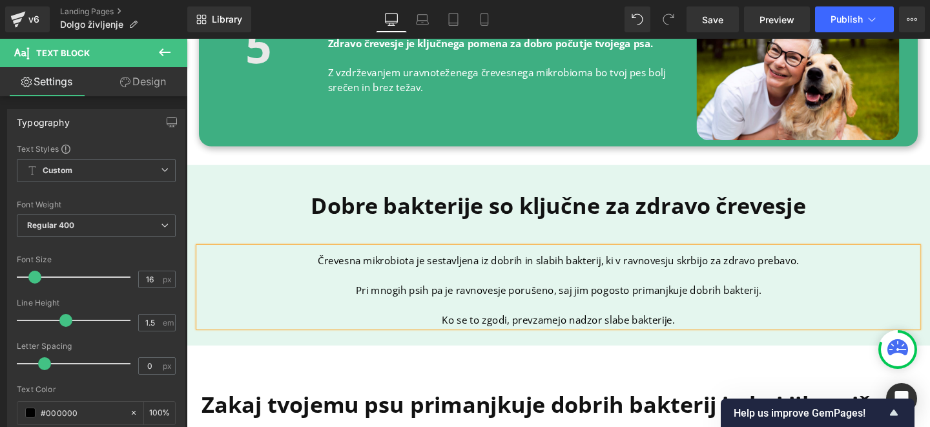
click at [524, 326] on p "Ko se to zgodi, prevzamejo nadzor slabe bakterije." at bounding box center [578, 334] width 756 height 16
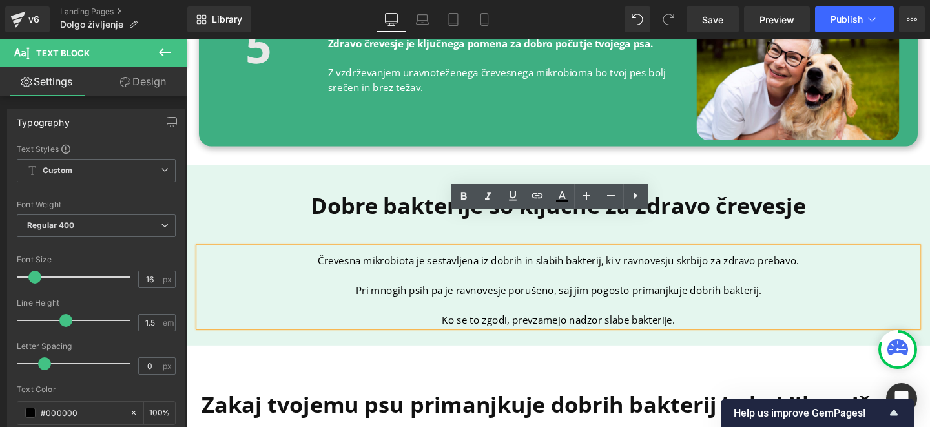
click at [706, 326] on p "Ko se to zgodi, prevzamejo nadzor slabe bakterije." at bounding box center [578, 334] width 756 height 16
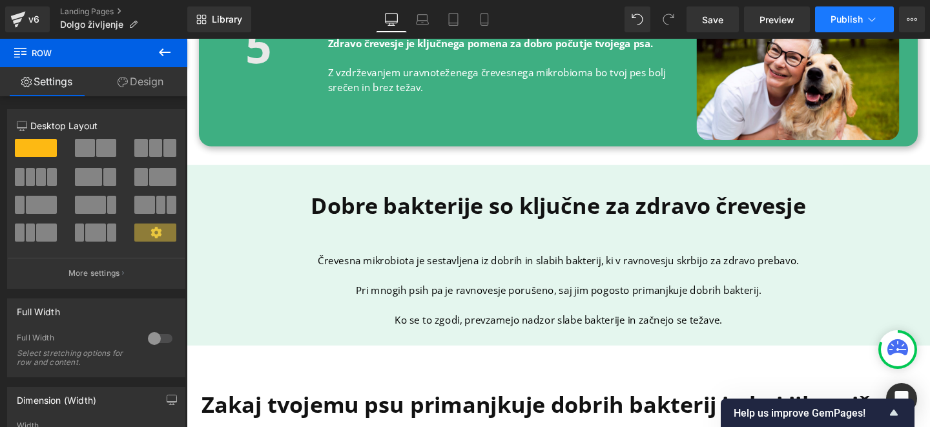
click at [836, 14] on span "Publish" at bounding box center [847, 19] width 32 height 10
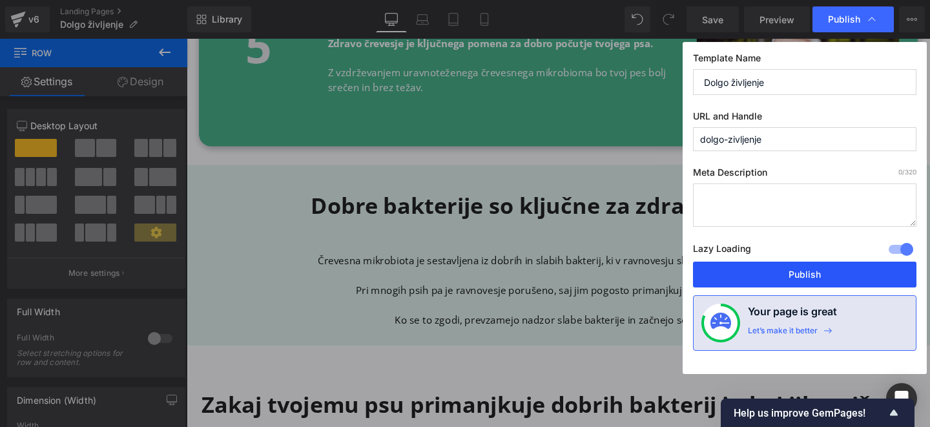
click at [758, 267] on button "Publish" at bounding box center [804, 275] width 223 height 26
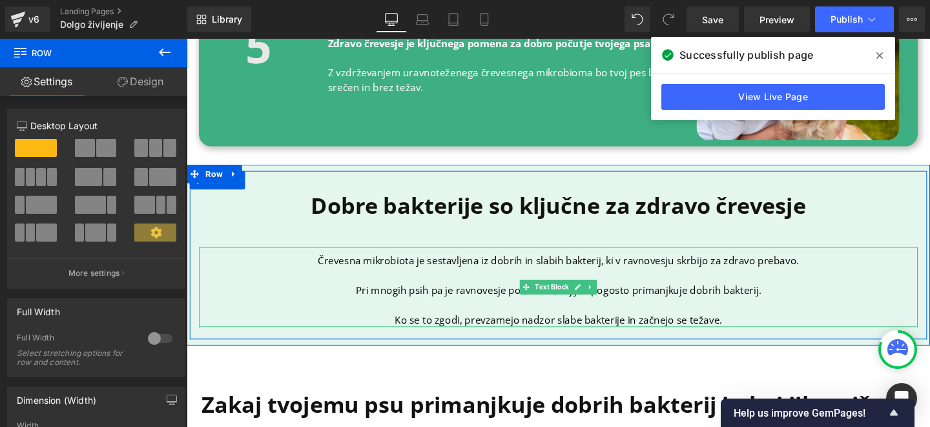
click at [565, 311] on p at bounding box center [578, 319] width 756 height 16
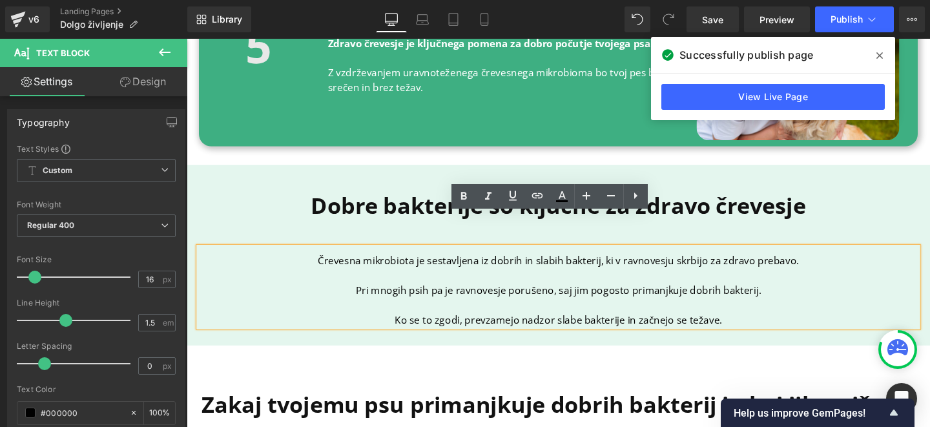
click at [576, 295] on p "Pri mnogih psih pa je ravnovesje porušeno, saj jim pogosto primanjkuje dobrih b…" at bounding box center [578, 303] width 756 height 16
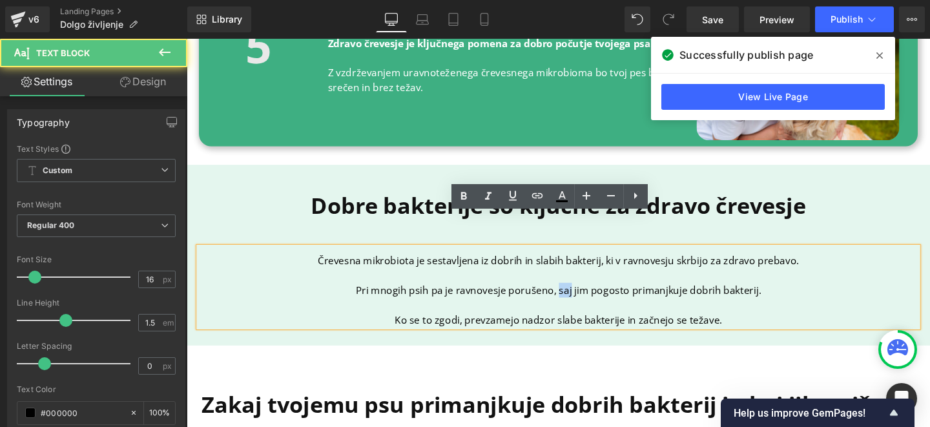
click at [576, 295] on p "Pri mnogih psih pa je ravnovesje porušeno, saj jim pogosto primanjkuje dobrih b…" at bounding box center [578, 303] width 756 height 16
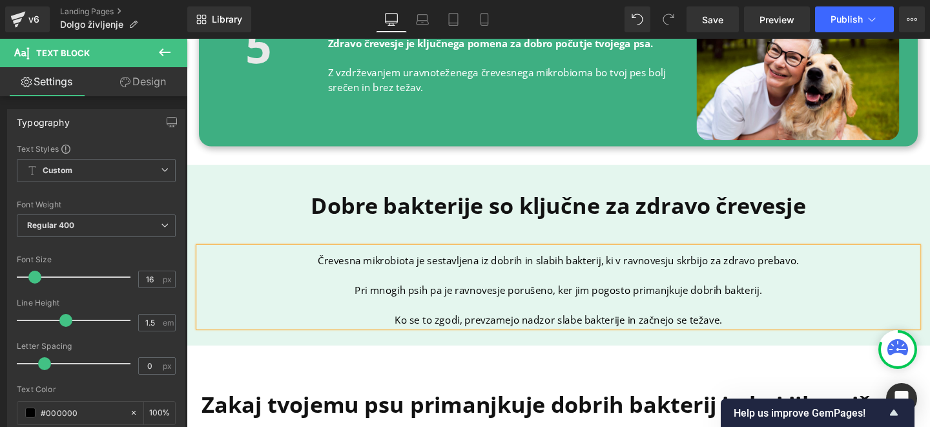
click at [616, 295] on p "Pri mnogih psih pa je ravnovesje porušeno, ker jim pogosto primanjkuje dobrih b…" at bounding box center [578, 303] width 756 height 16
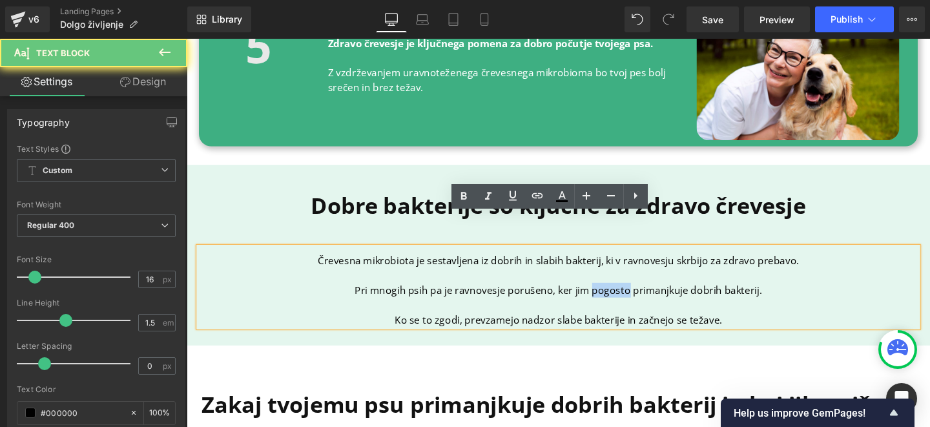
click at [616, 295] on p "Pri mnogih psih pa je ravnovesje porušeno, ker jim pogosto primanjkuje dobrih b…" at bounding box center [578, 303] width 756 height 16
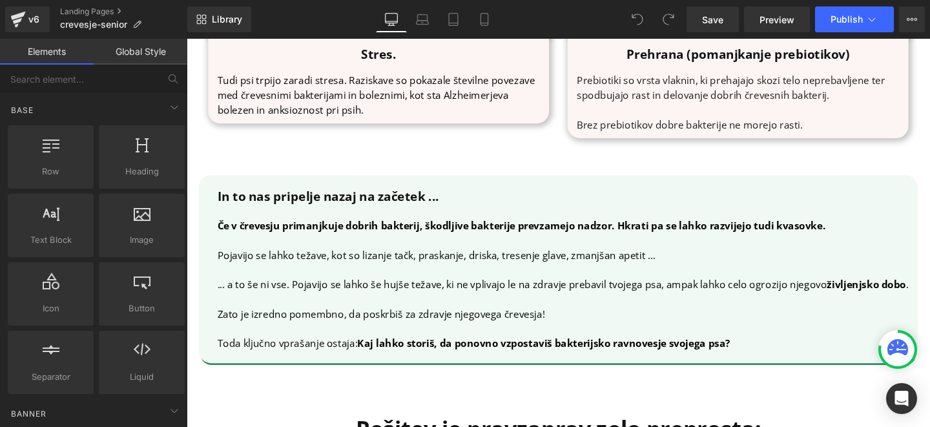
scroll to position [2819, 0]
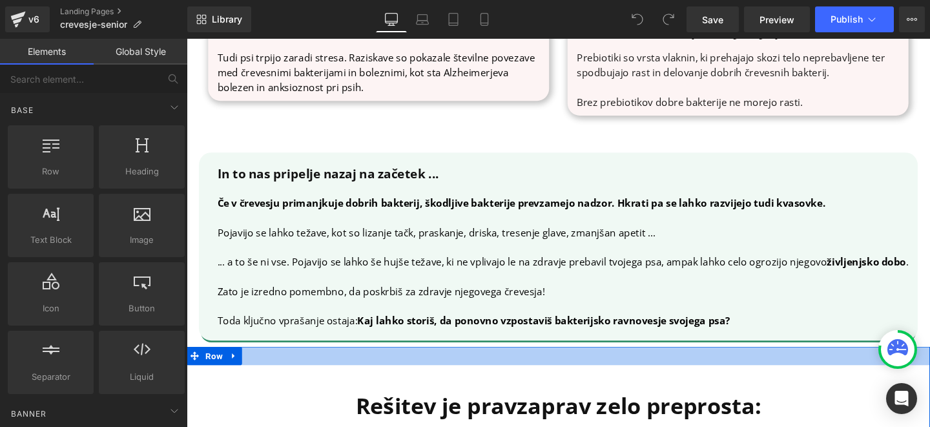
click at [590, 362] on div at bounding box center [578, 371] width 782 height 19
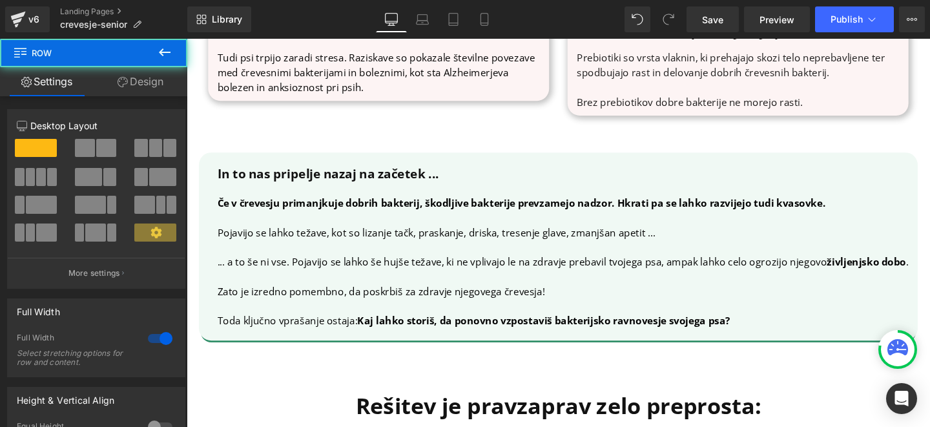
click at [563, 281] on p at bounding box center [582, 289] width 727 height 16
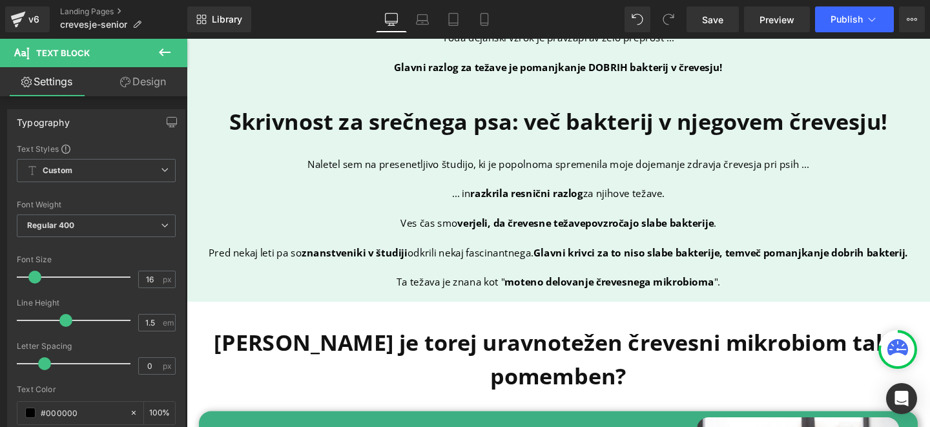
scroll to position [1192, 0]
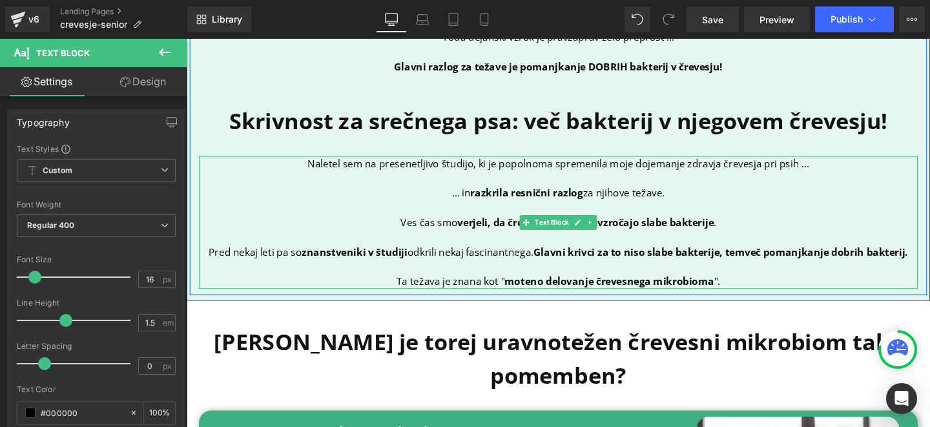
click at [439, 209] on p at bounding box center [578, 217] width 756 height 16
